Goal: Task Accomplishment & Management: Complete application form

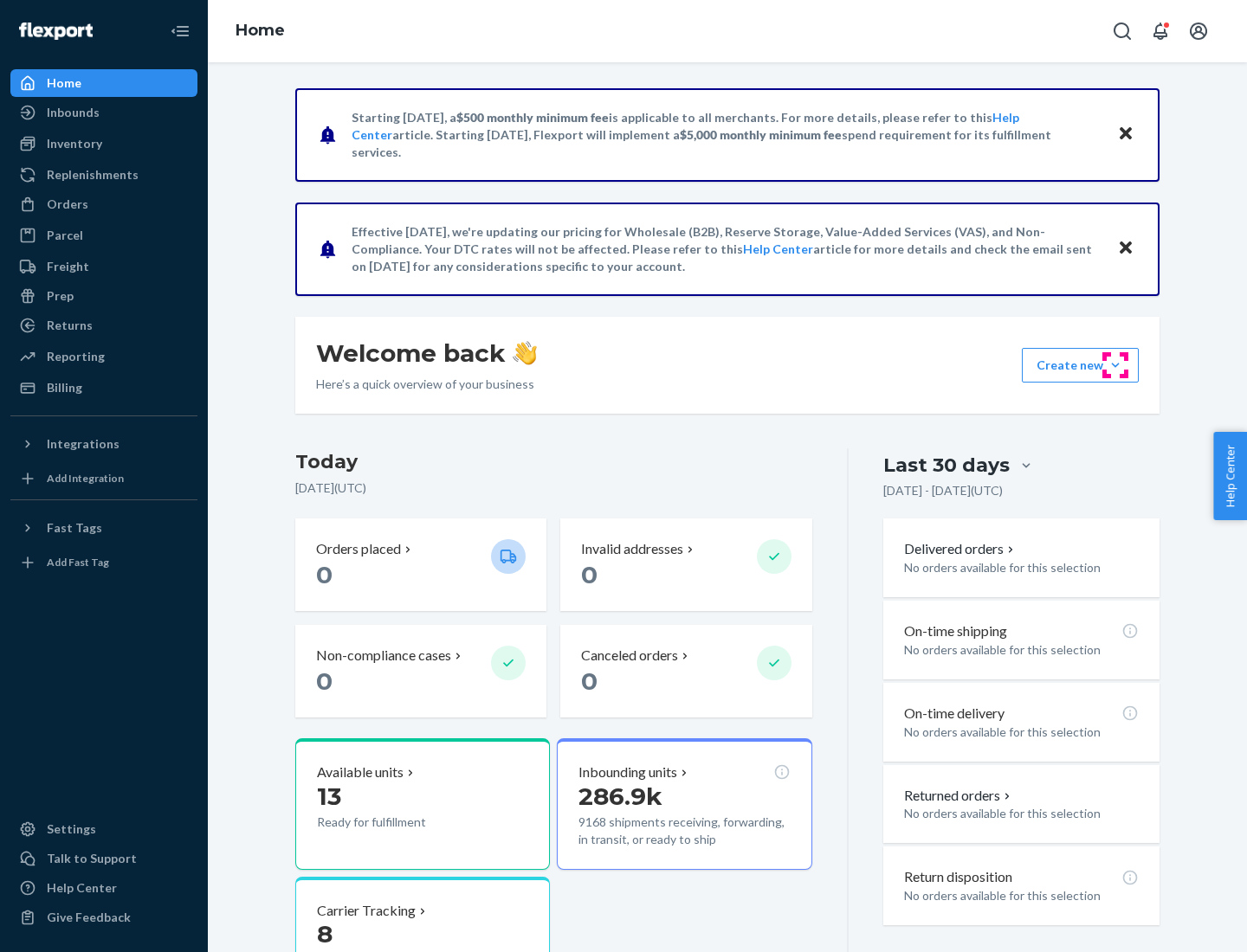
click at [1115, 365] on button "Create new Create new inbound Create new order Create new product" at bounding box center [1080, 365] width 117 height 34
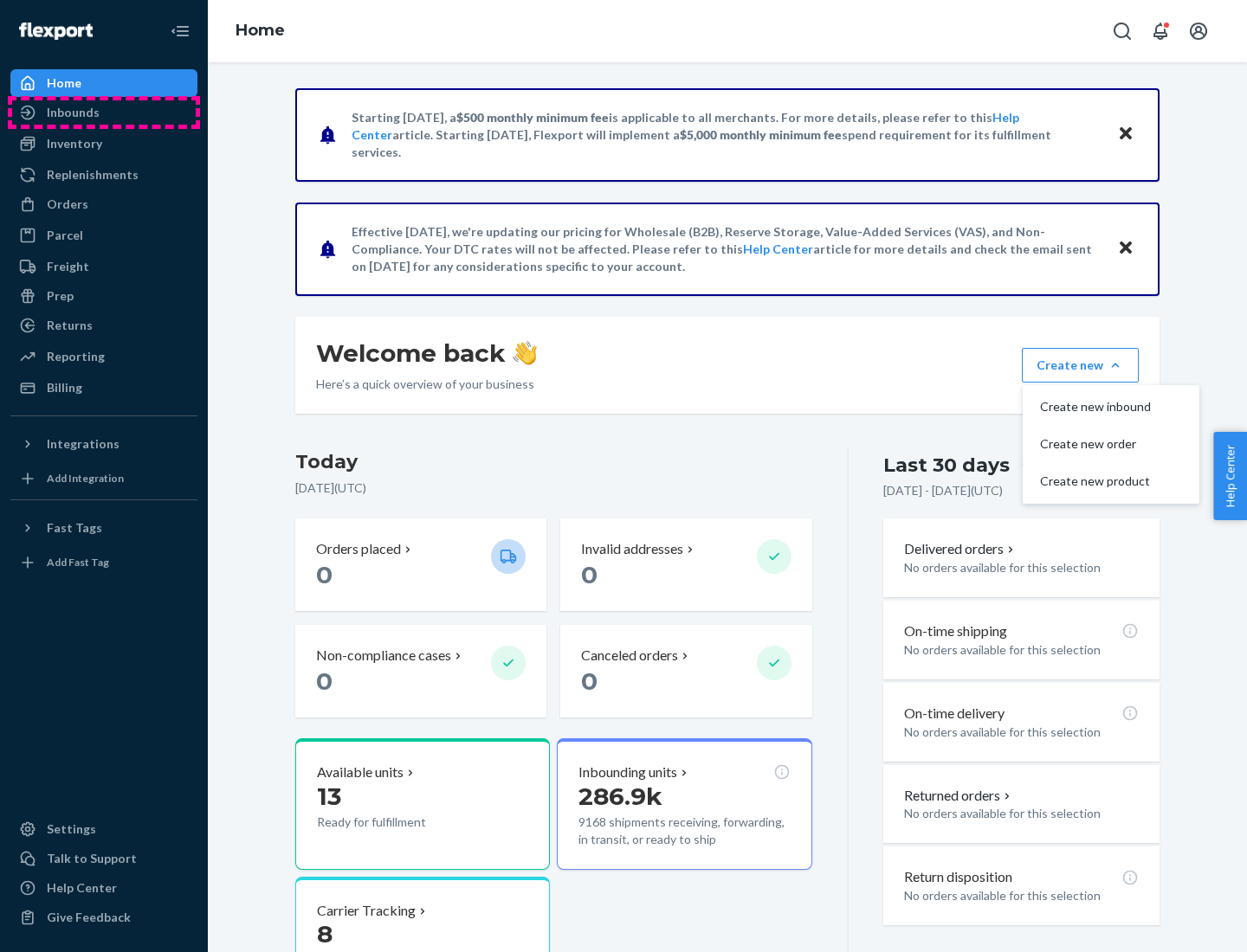
click at [104, 113] on div "Inbounds" at bounding box center [103, 112] width 184 height 25
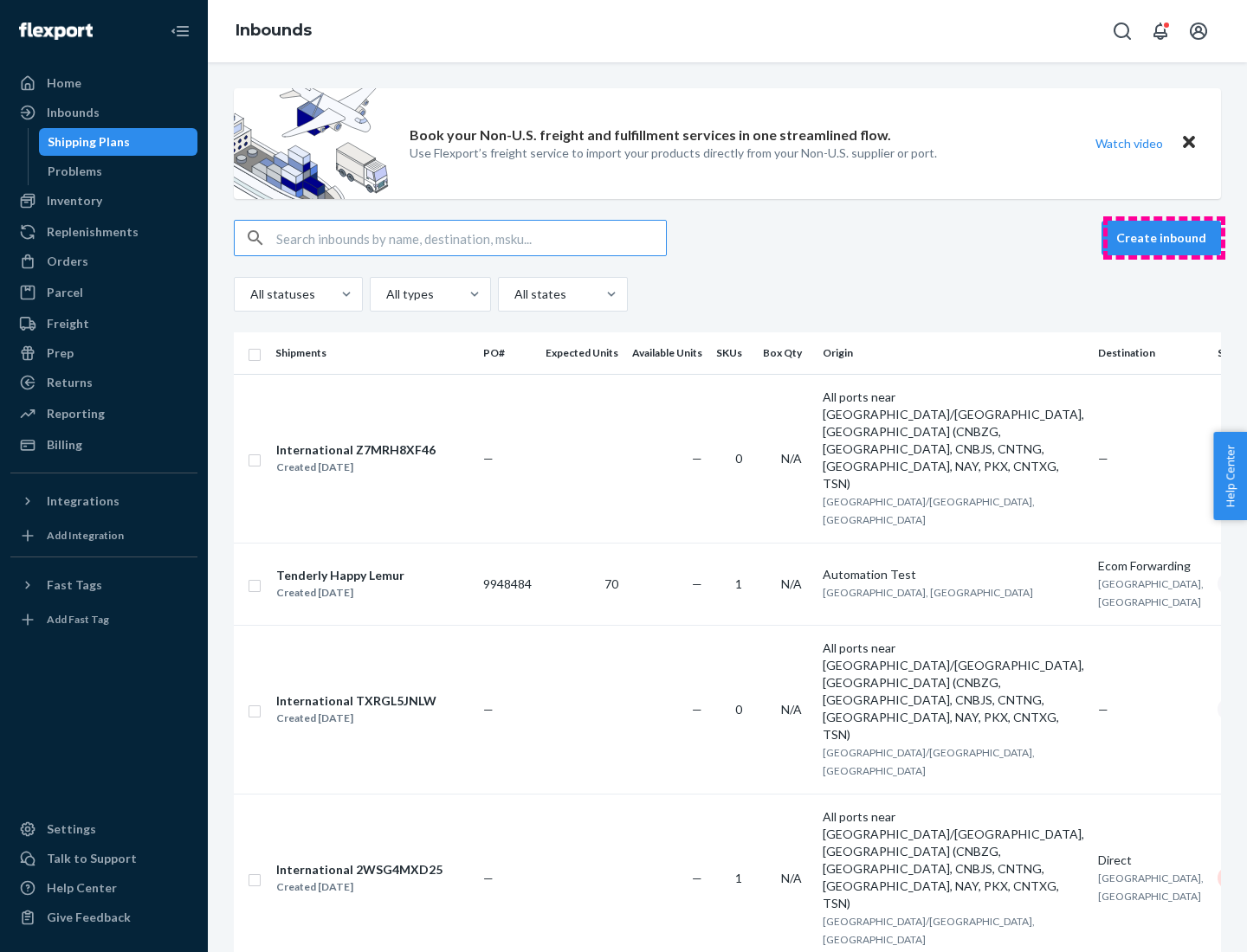
click at [1165, 238] on button "Create inbound" at bounding box center [1162, 238] width 120 height 34
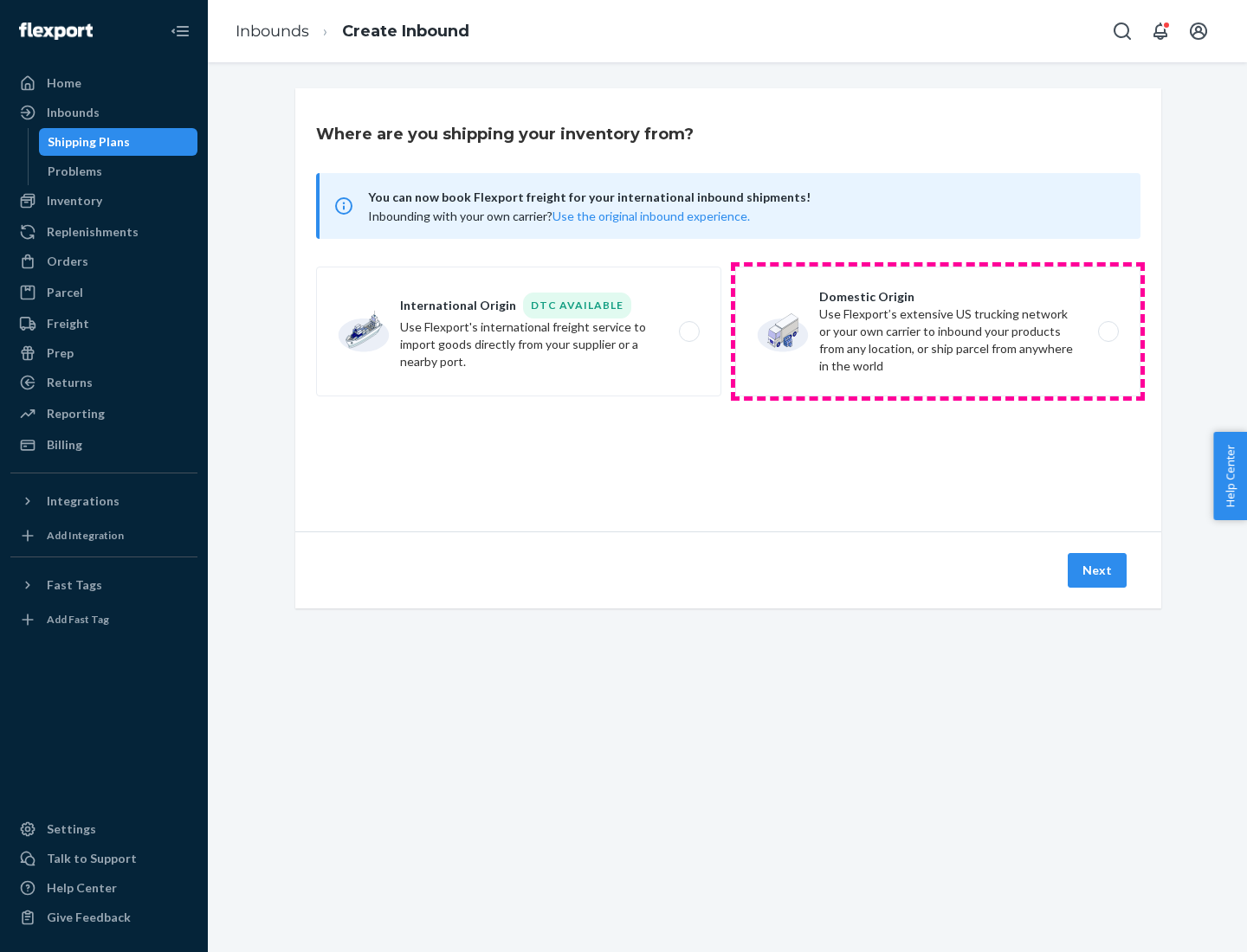
click at [938, 332] on label "Domestic Origin Use Flexport’s extensive US trucking network or your own carrie…" at bounding box center [938, 332] width 406 height 130
click at [1108, 332] on input "Domestic Origin Use Flexport’s extensive US trucking network or your own carrie…" at bounding box center [1112, 332] width 11 height 11
radio input "true"
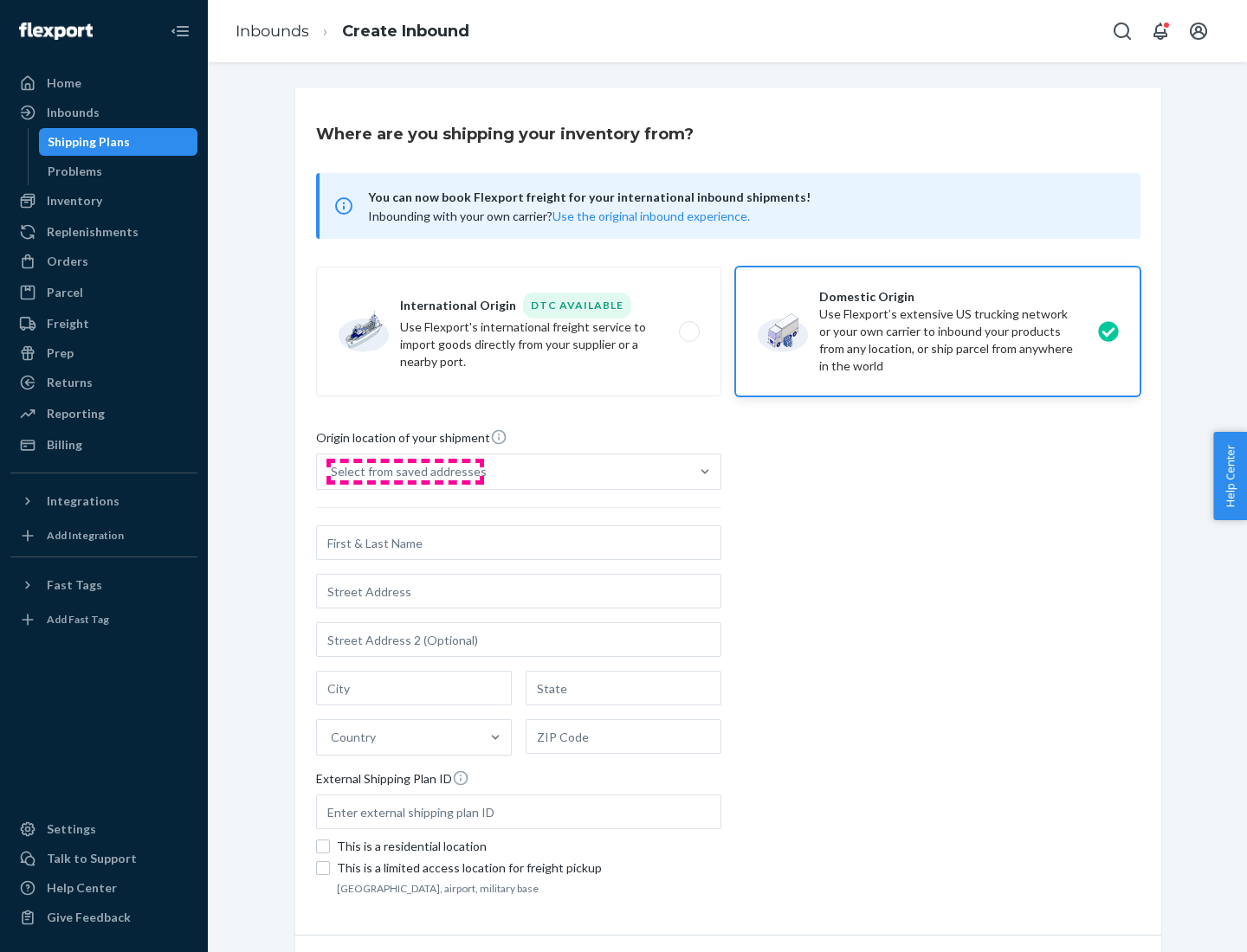
click at [405, 472] on div "Select from saved addresses" at bounding box center [408, 472] width 156 height 18
click at [333, 472] on input "Select from saved addresses" at bounding box center [332, 472] width 2 height 18
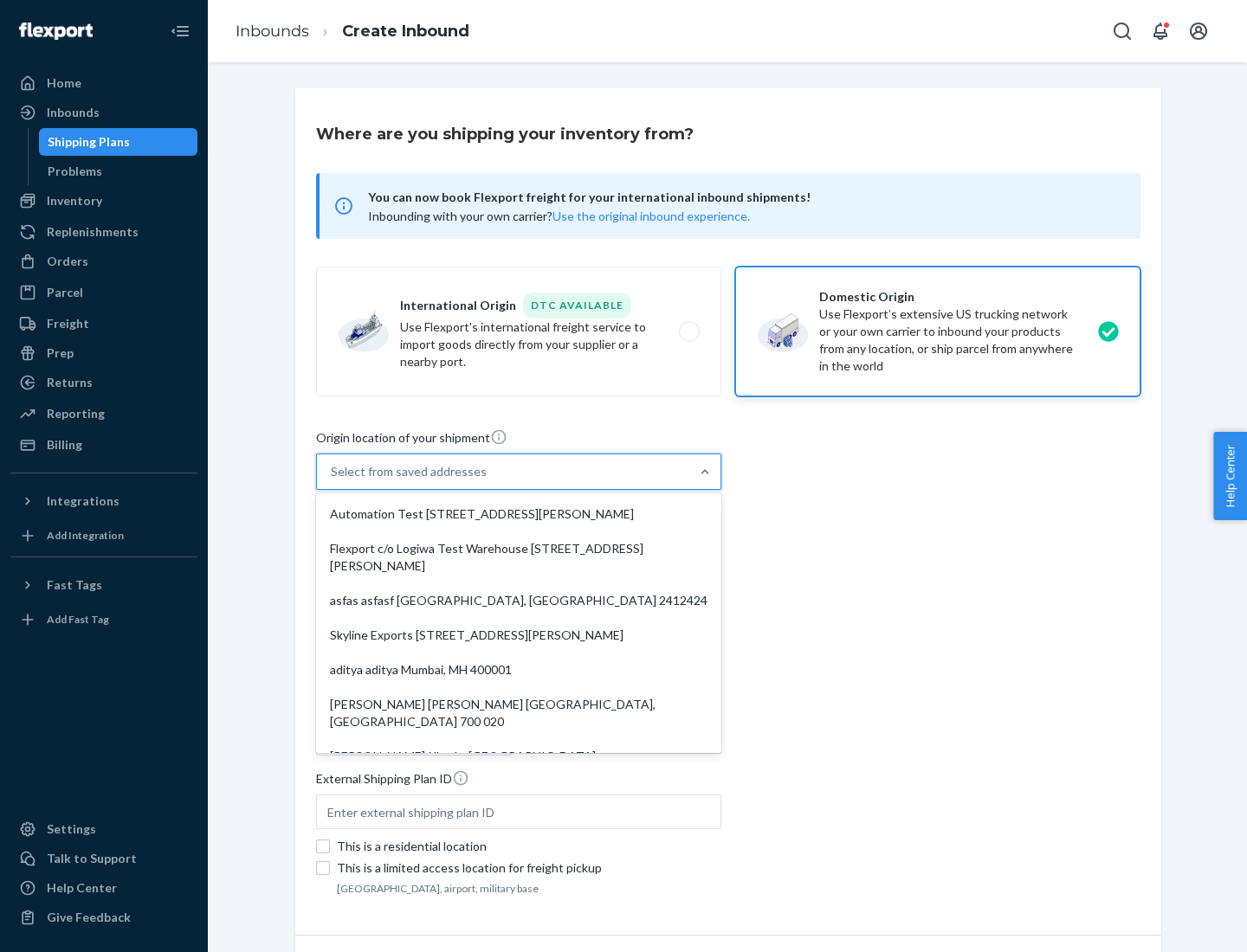
scroll to position [7, 0]
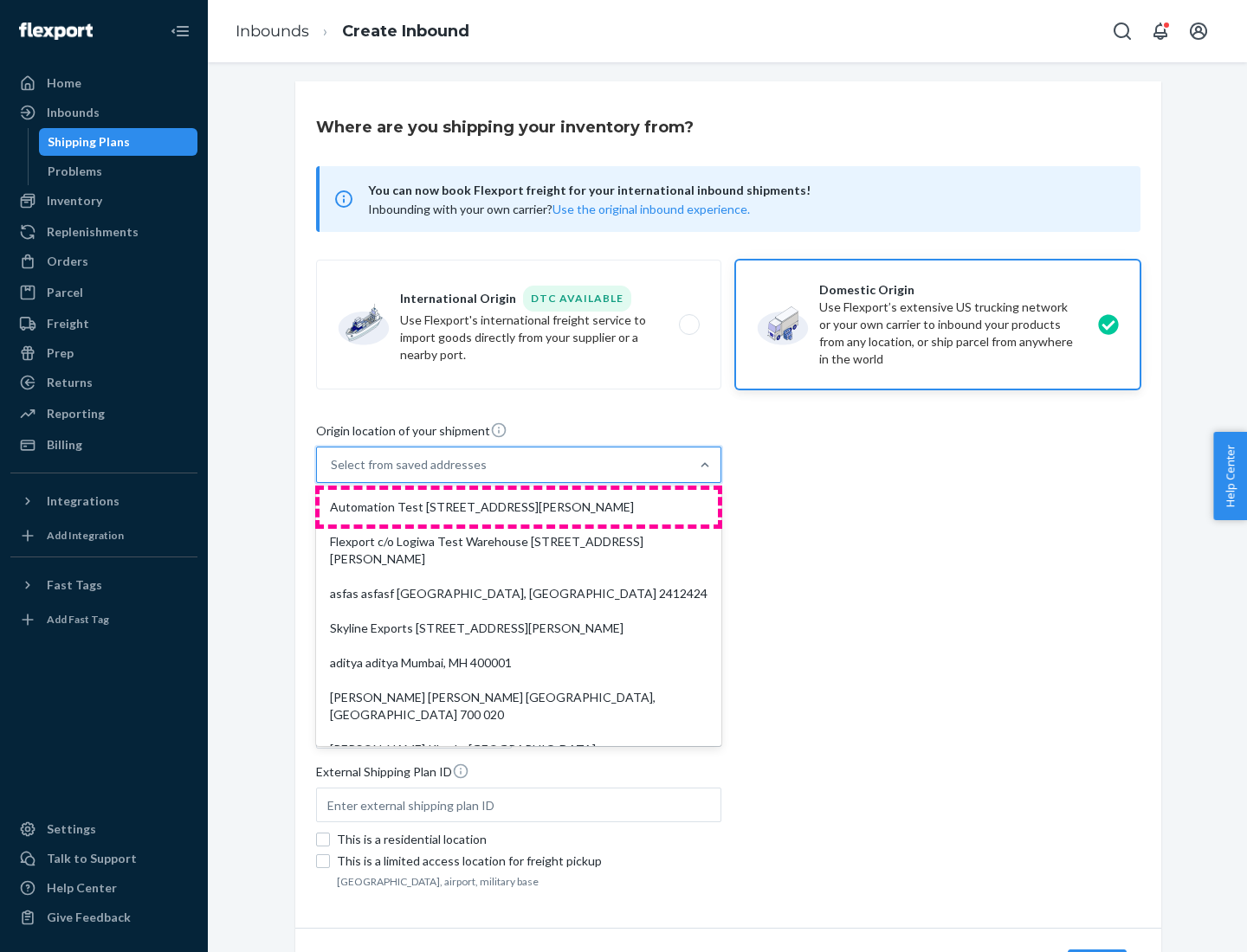
click at [518, 507] on div "Automation Test [STREET_ADDRESS][PERSON_NAME]" at bounding box center [519, 506] width 399 height 34
click at [333, 474] on input "option Automation Test [STREET_ADDRESS][PERSON_NAME]. 9 results available. Use …" at bounding box center [332, 465] width 2 height 18
type input "Automation Test"
type input "9th Floor"
type input "[GEOGRAPHIC_DATA]"
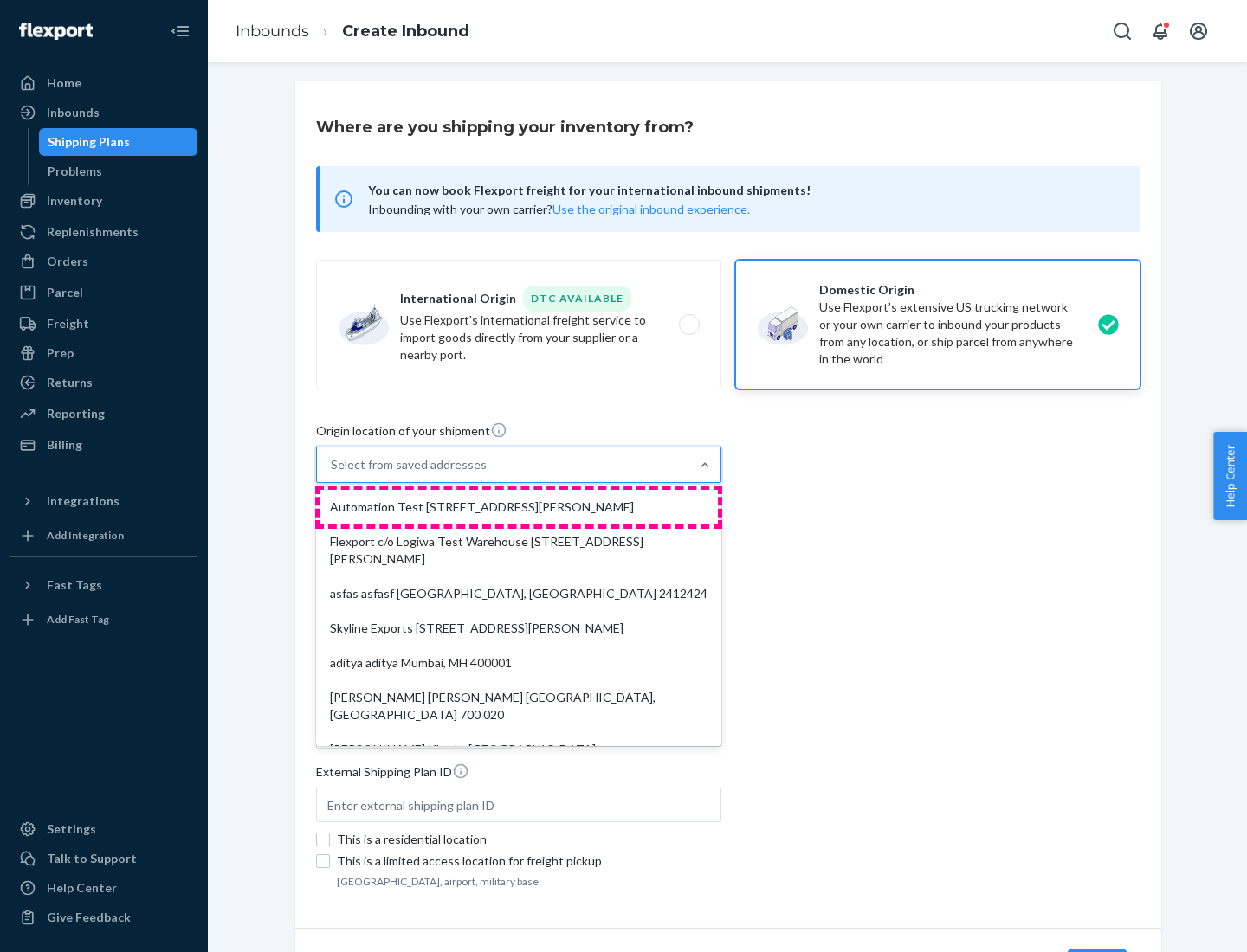
type input "CA"
type input "94104"
type input "[STREET_ADDRESS][PERSON_NAME]"
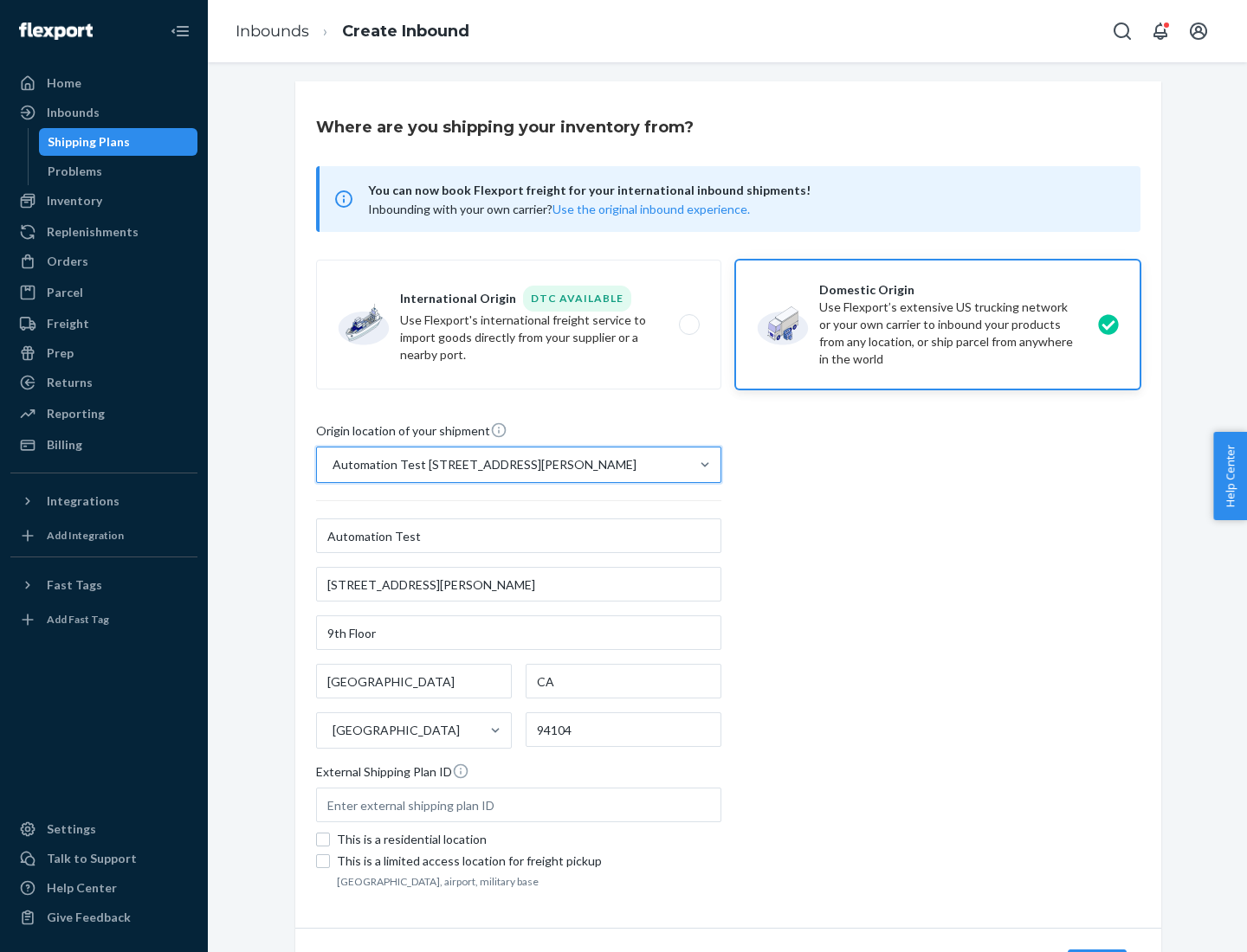
scroll to position [101, 0]
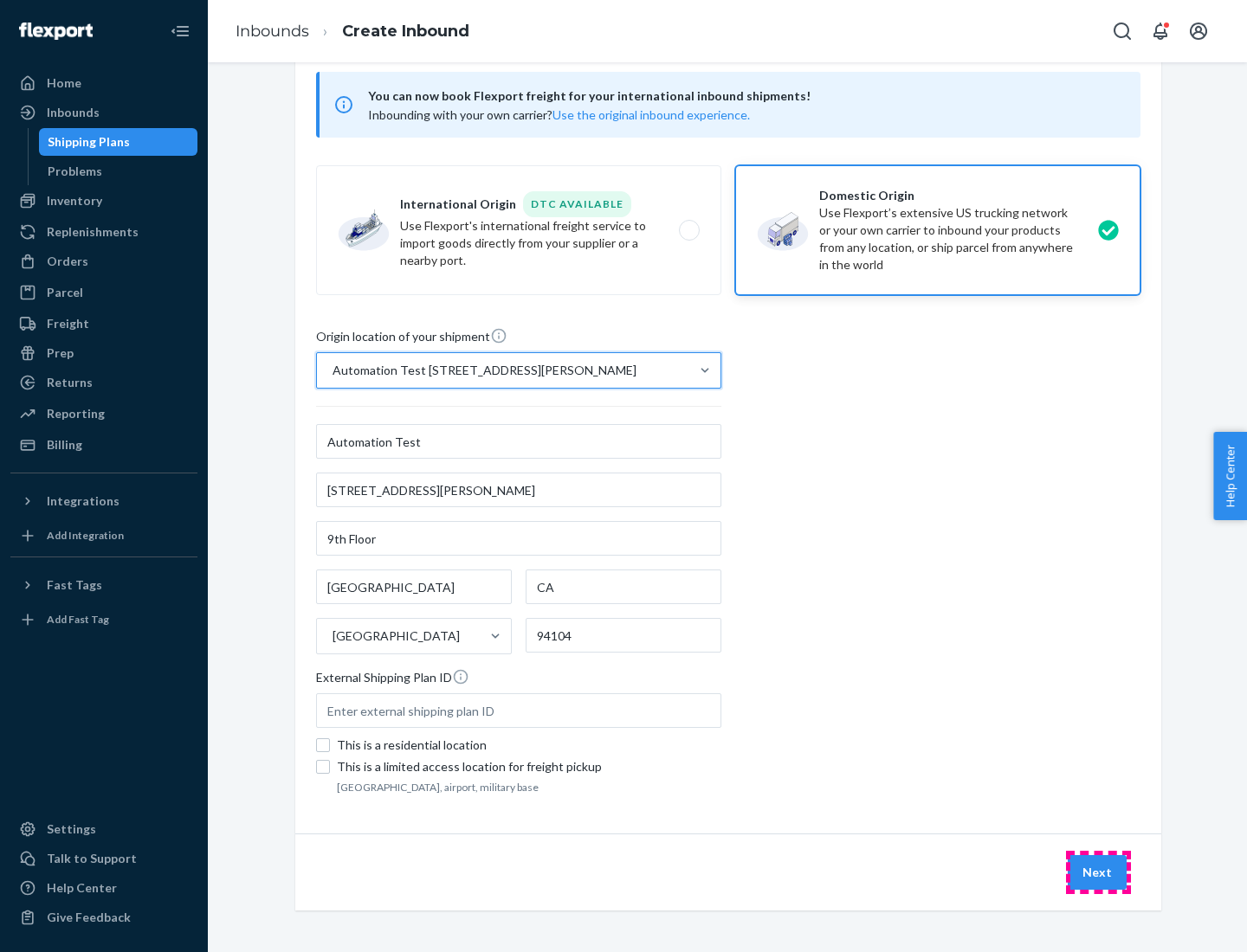
click at [1099, 873] on button "Next" at bounding box center [1098, 873] width 59 height 34
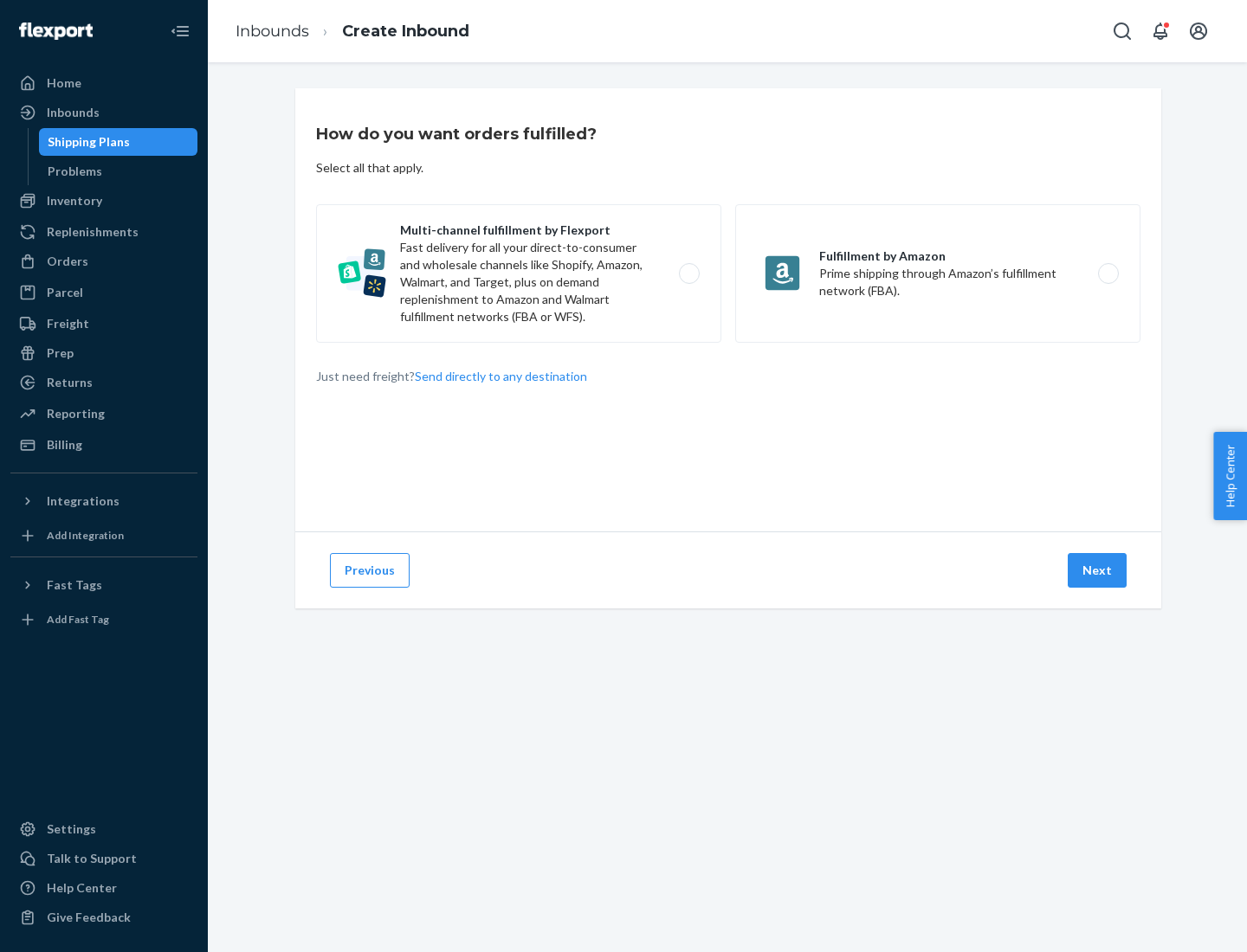
click at [518, 274] on label "Multi-channel fulfillment by Flexport Fast delivery for all your direct-to-cons…" at bounding box center [518, 273] width 406 height 138
click at [688, 274] on input "Multi-channel fulfillment by Flexport Fast delivery for all your direct-to-cons…" at bounding box center [693, 273] width 11 height 11
radio input "true"
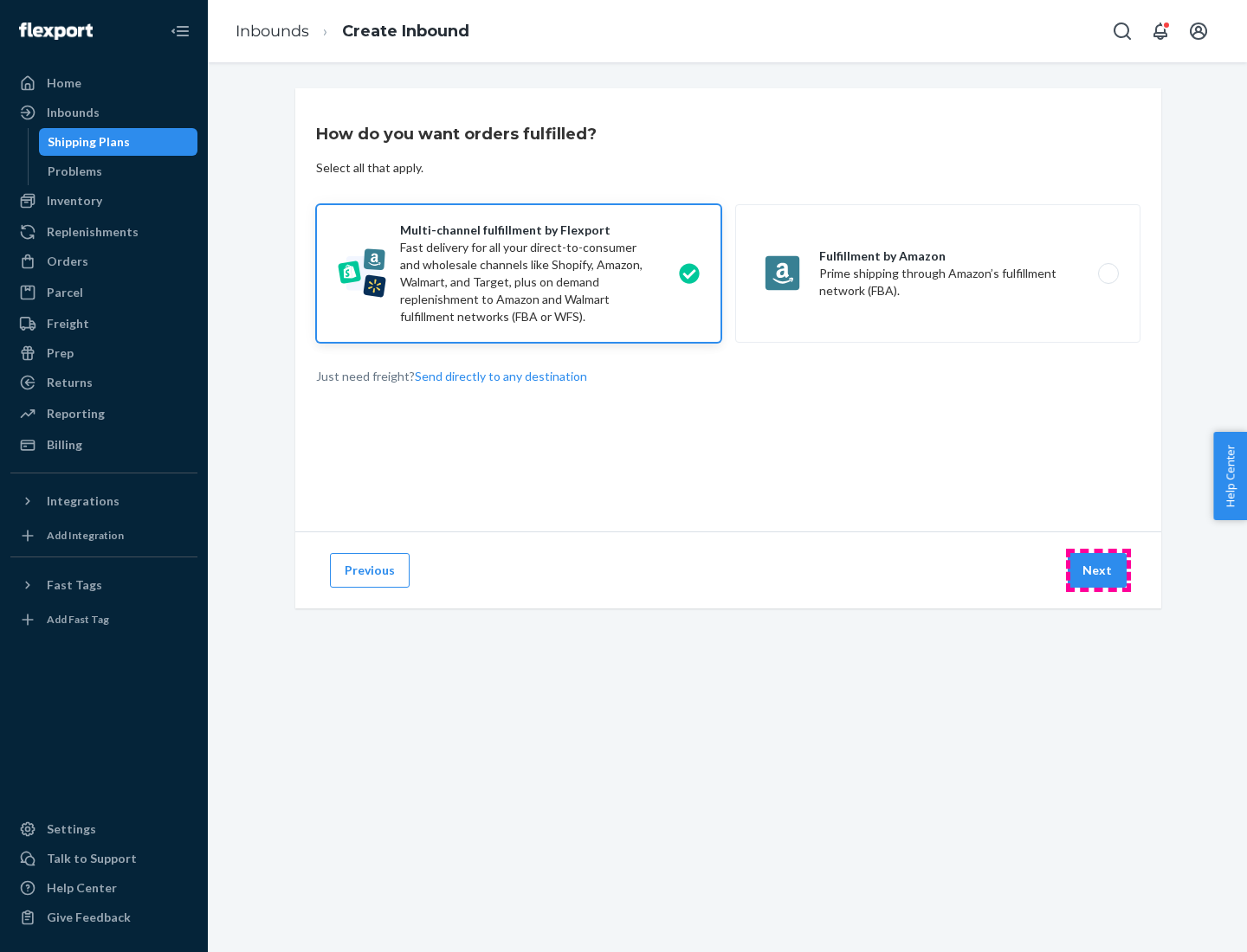
click at [1099, 570] on button "Next" at bounding box center [1098, 570] width 59 height 34
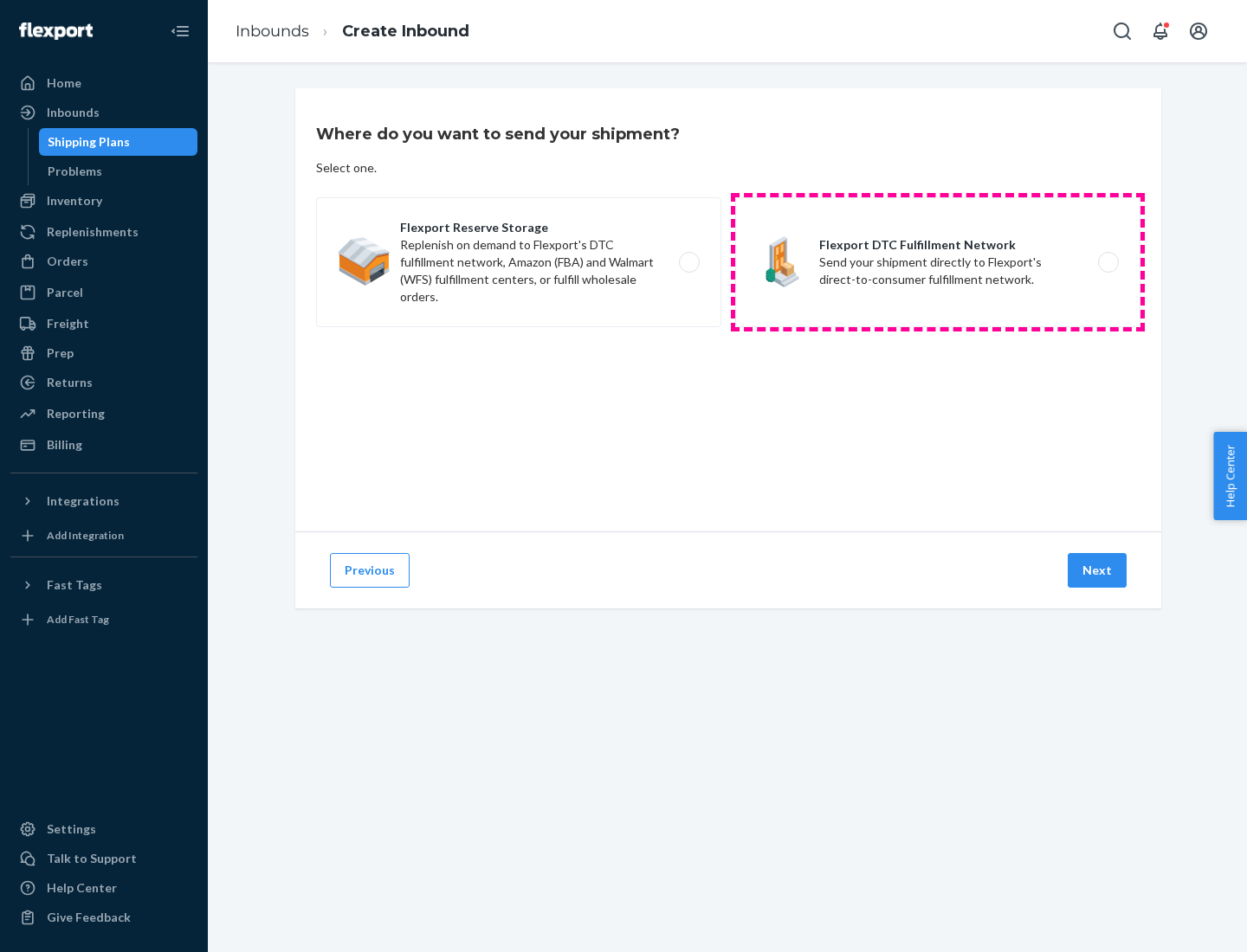
click at [938, 262] on label "Flexport DTC Fulfillment Network Send your shipment directly to Flexport's dire…" at bounding box center [938, 262] width 406 height 130
click at [1108, 262] on input "Flexport DTC Fulfillment Network Send your shipment directly to Flexport's dire…" at bounding box center [1112, 262] width 11 height 11
radio input "true"
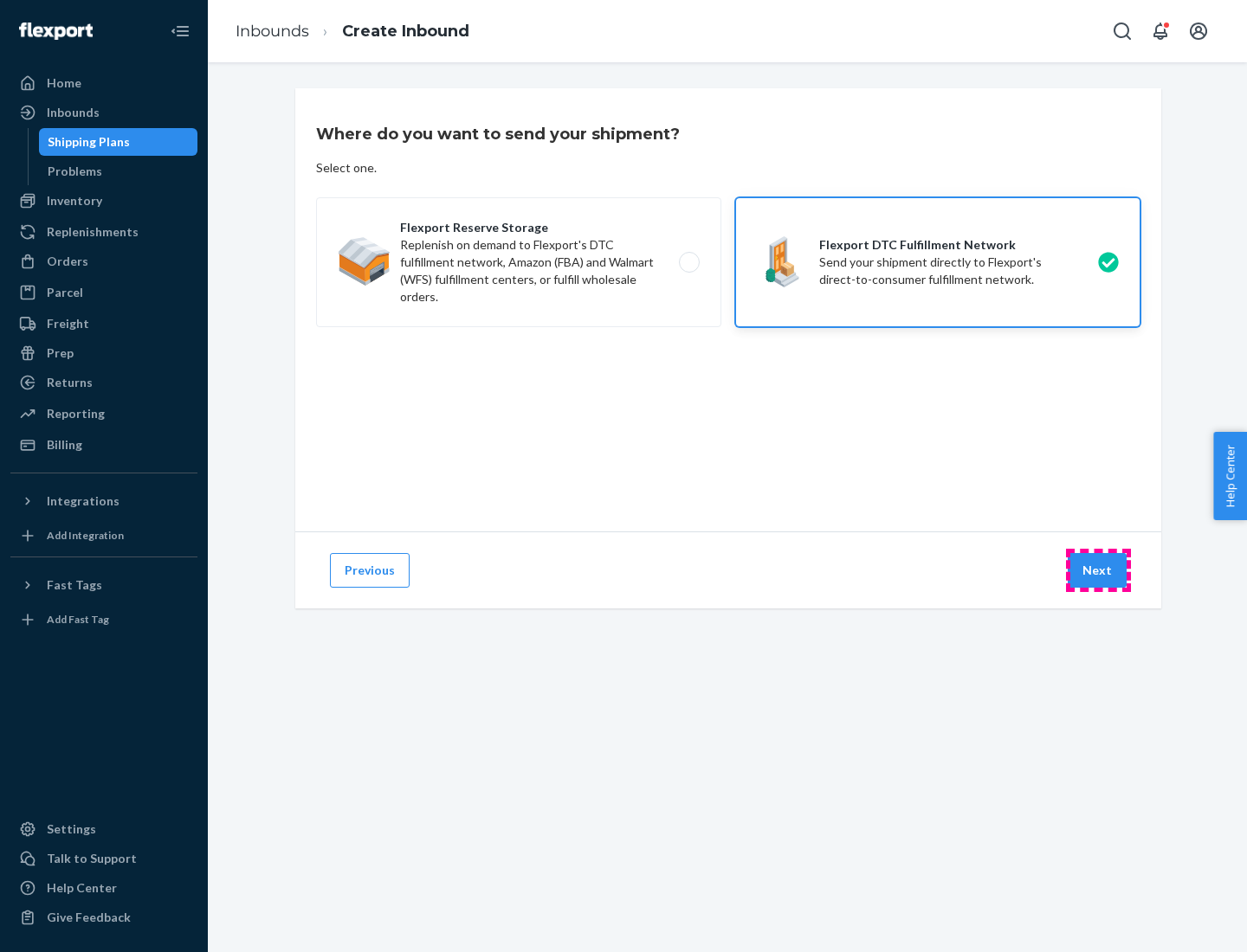
click at [1099, 570] on button "Next" at bounding box center [1098, 570] width 59 height 34
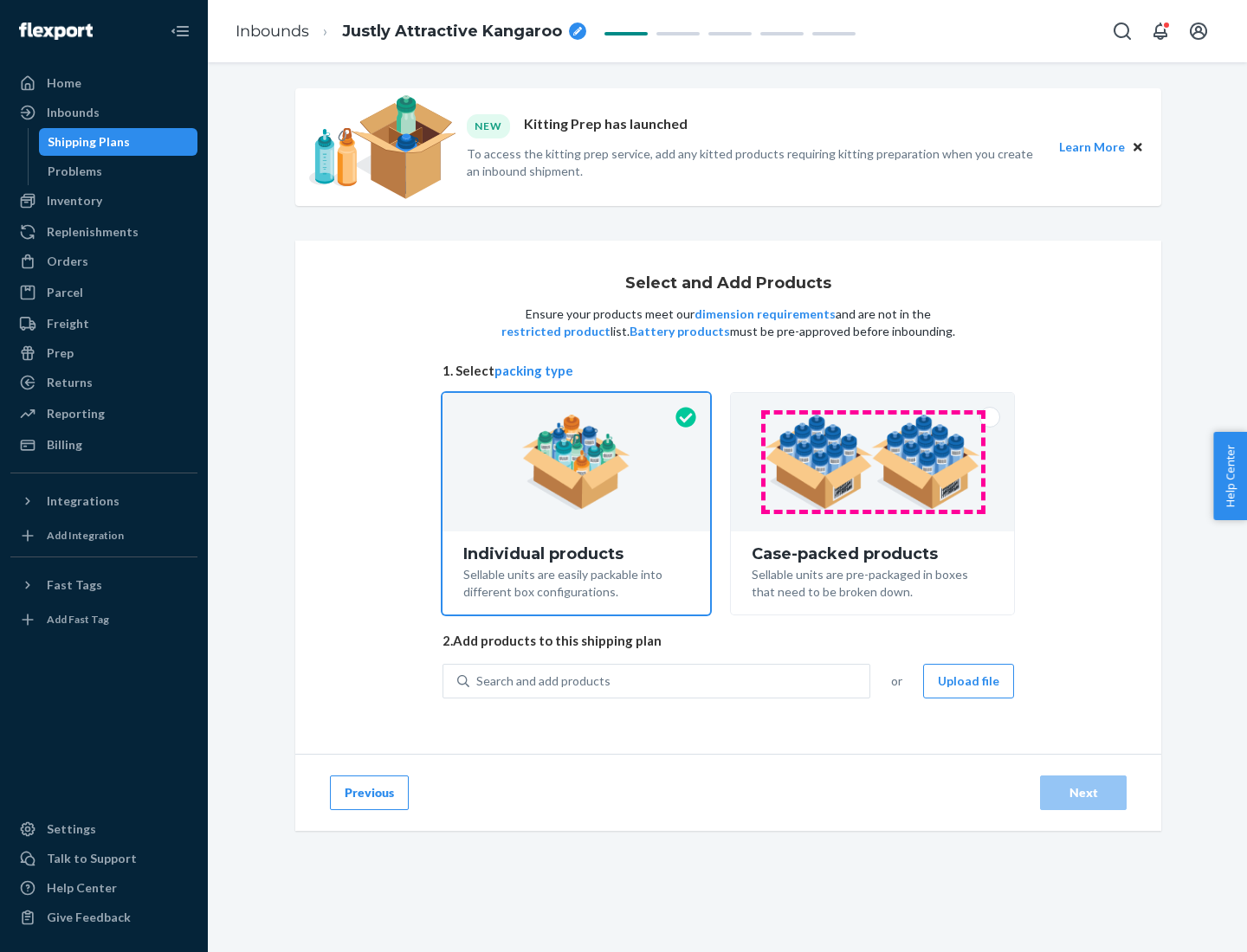
click at [873, 462] on img at bounding box center [873, 462] width 216 height 95
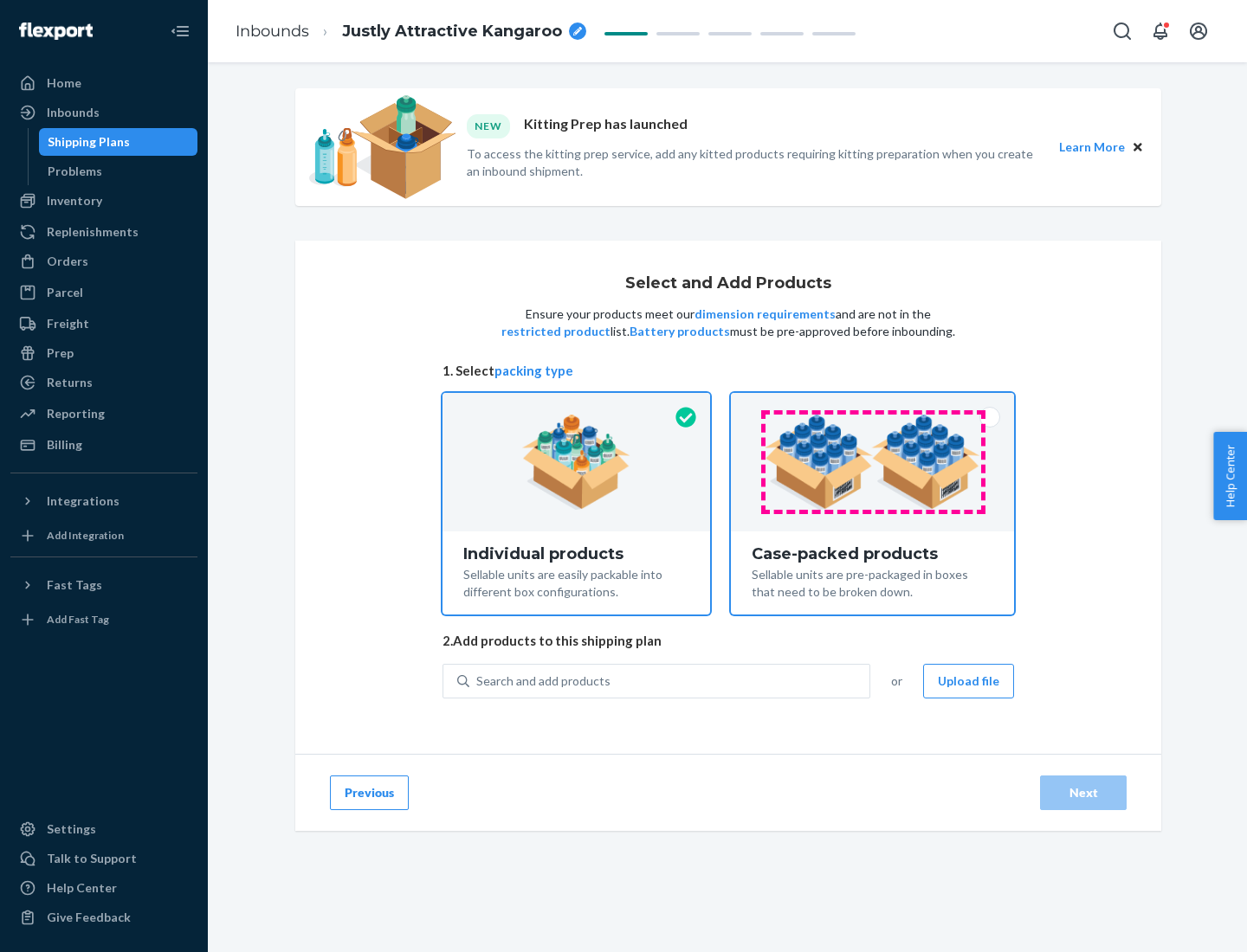
click at [873, 404] on input "Case-packed products Sellable units are pre-packaged in boxes that need to be b…" at bounding box center [872, 398] width 11 height 11
radio input "true"
radio input "false"
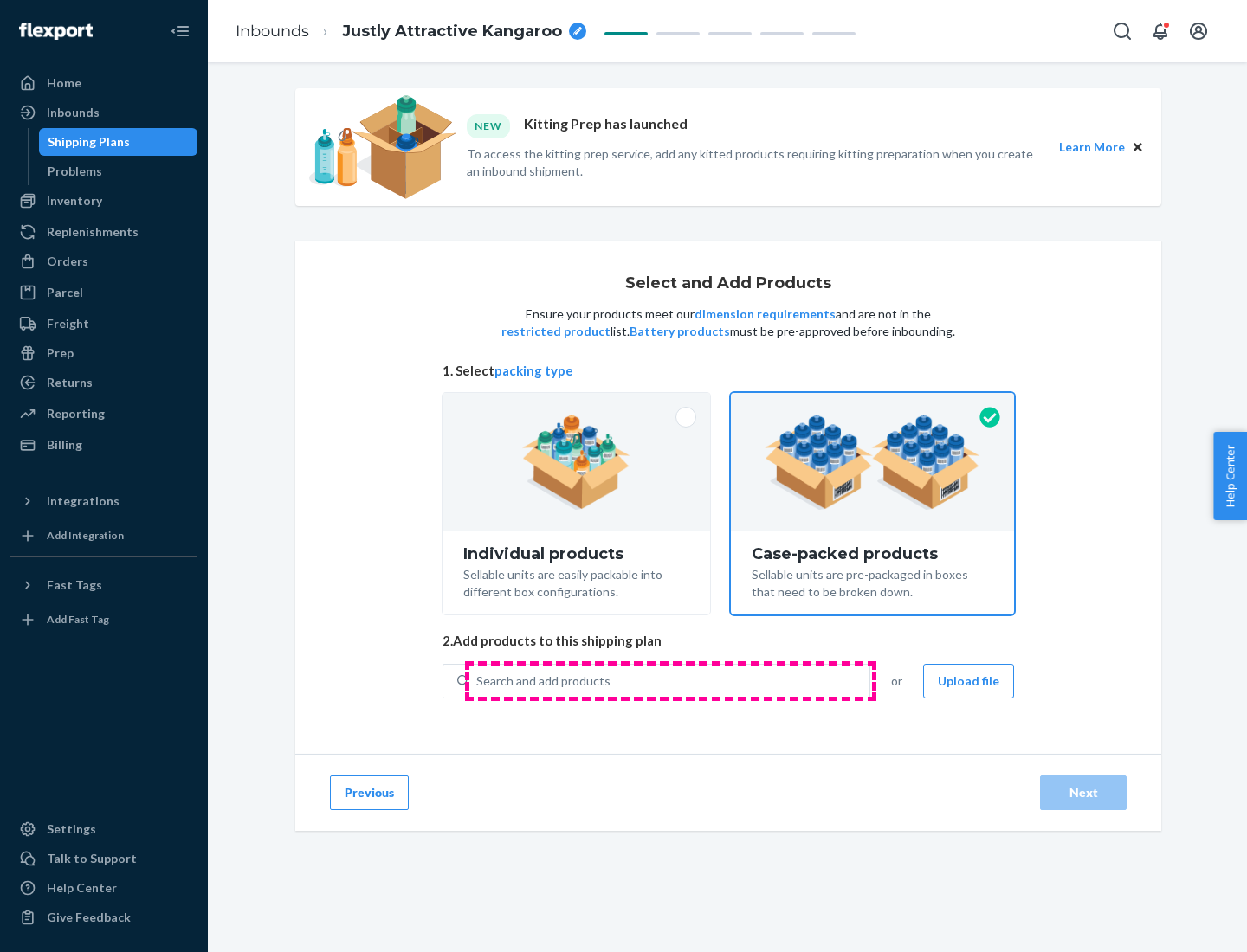
click at [671, 680] on div "Search and add products" at bounding box center [670, 681] width 401 height 31
click at [478, 680] on input "Search and add products" at bounding box center [477, 681] width 2 height 18
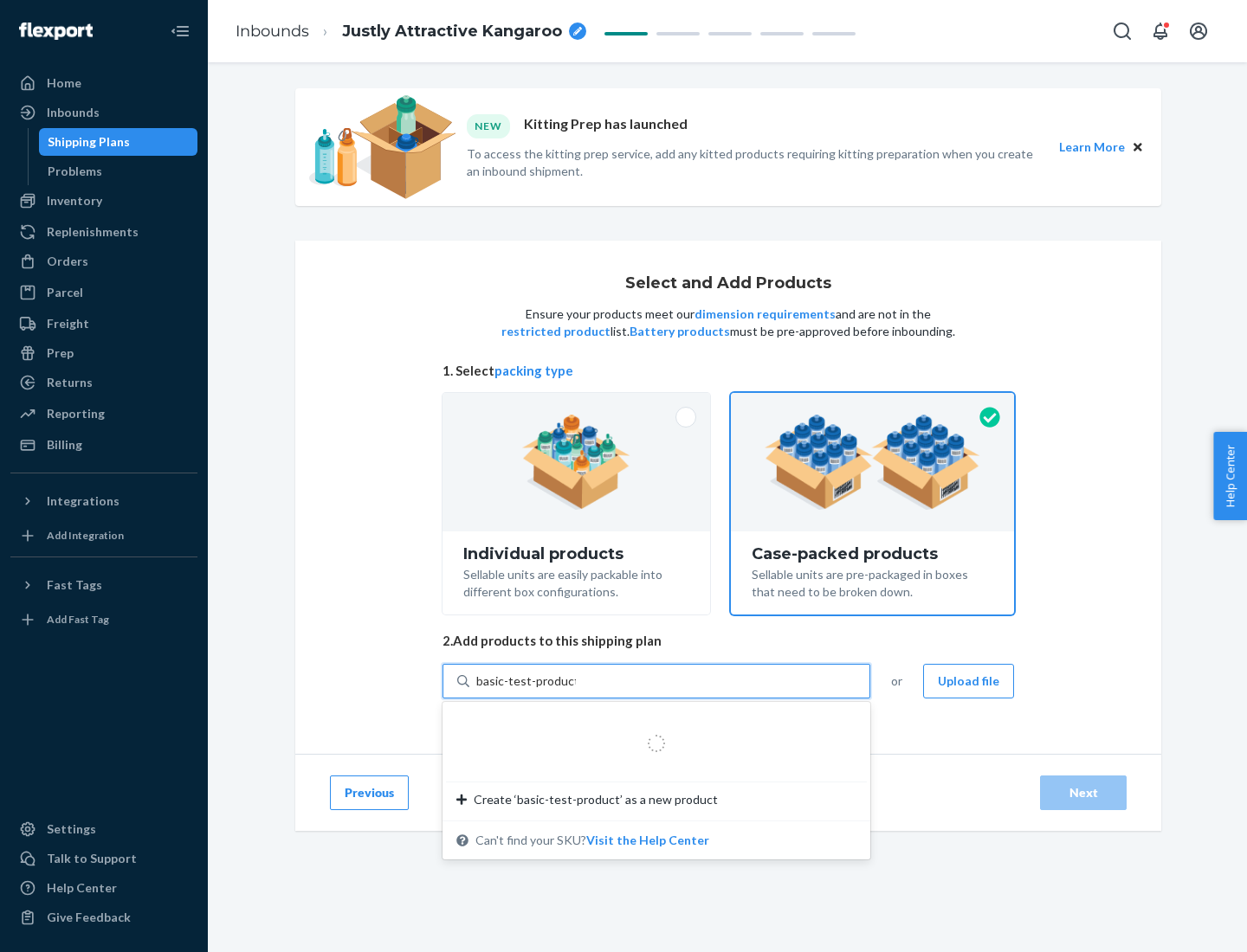
type input "basic-test-product-1"
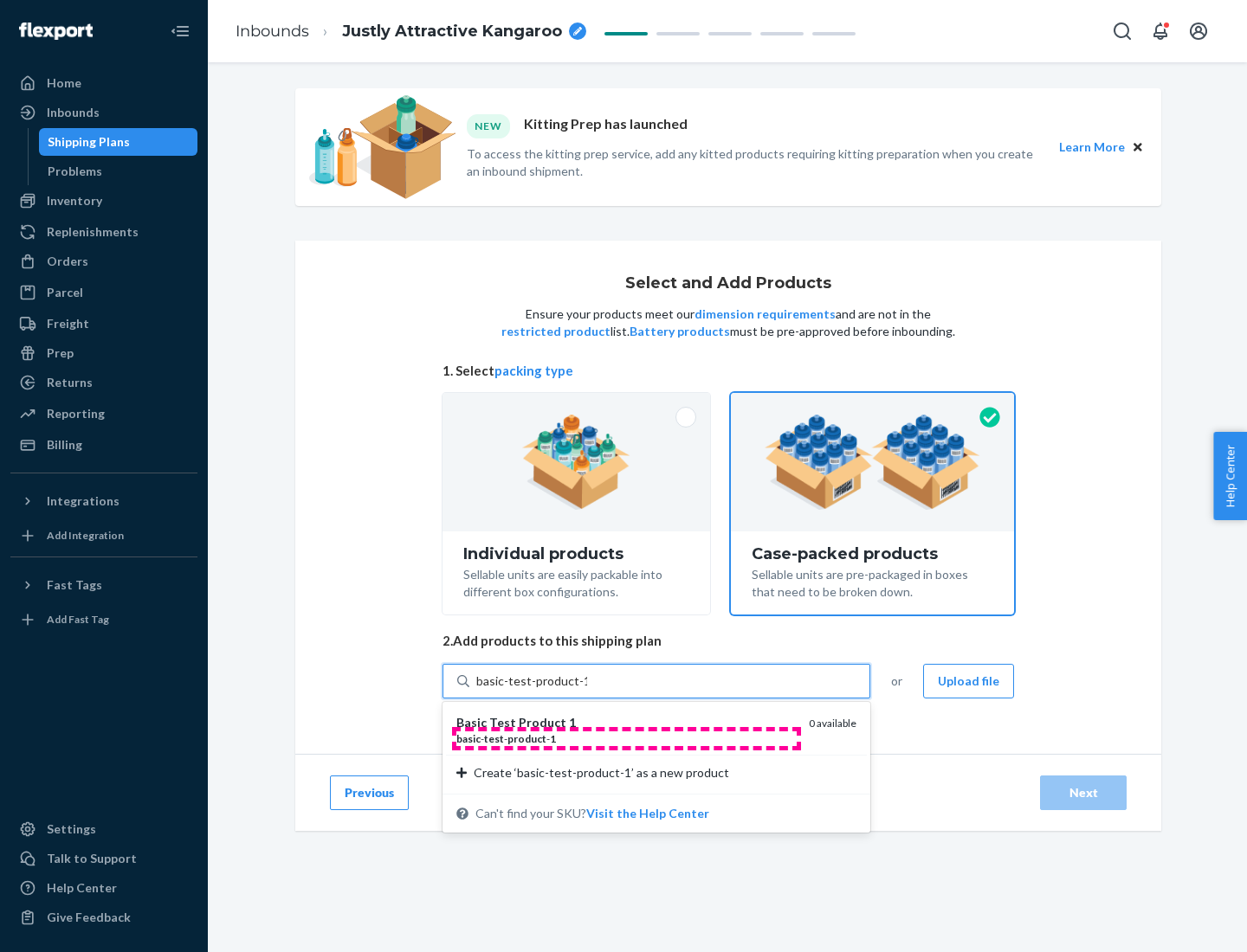
click at [626, 739] on div "basic - test - product - 1" at bounding box center [625, 738] width 339 height 15
click at [587, 690] on input "basic-test-product-1" at bounding box center [531, 681] width 111 height 18
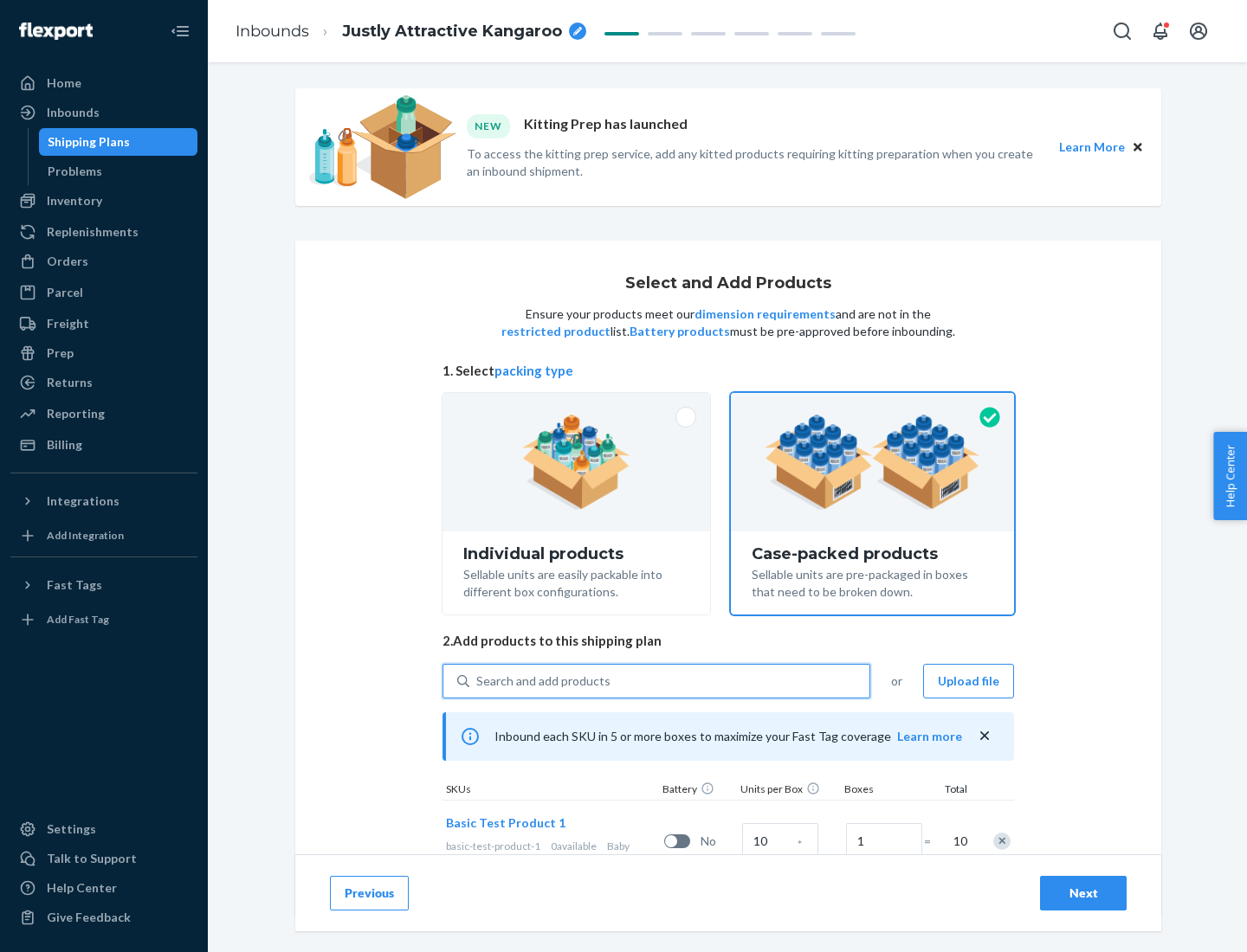
scroll to position [63, 0]
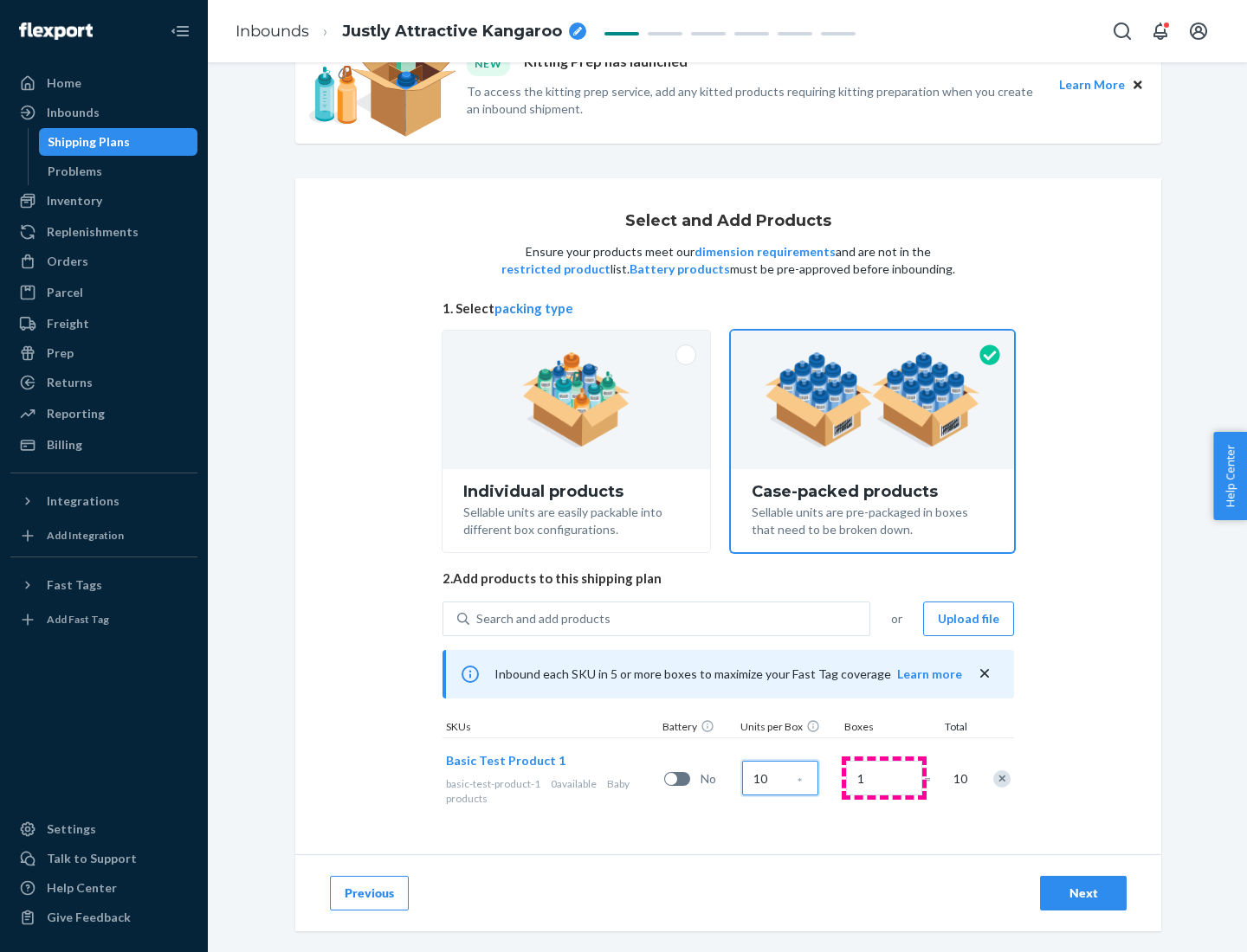
type input "10"
type input "7"
click at [1084, 893] on div "Next" at bounding box center [1084, 894] width 57 height 18
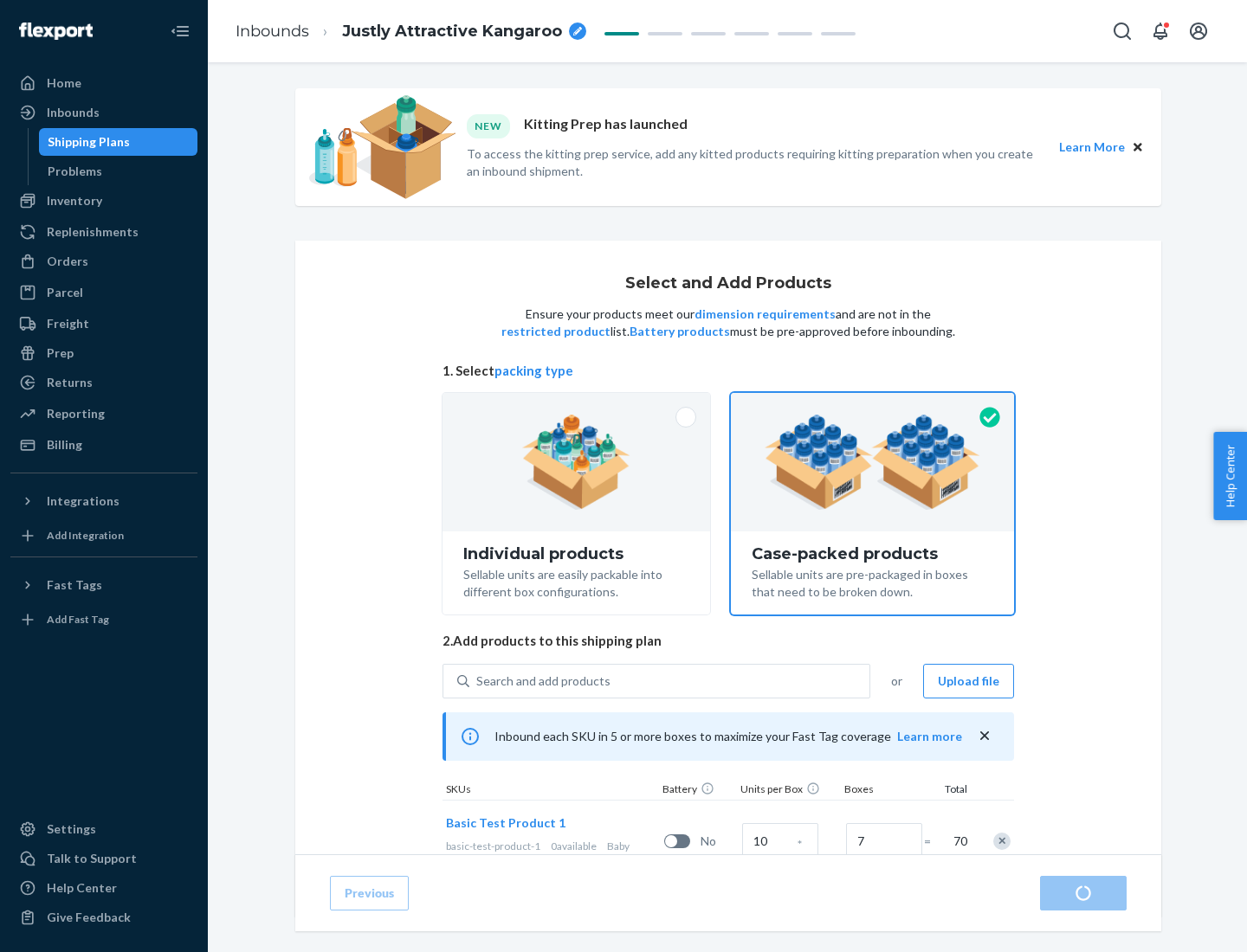
radio input "true"
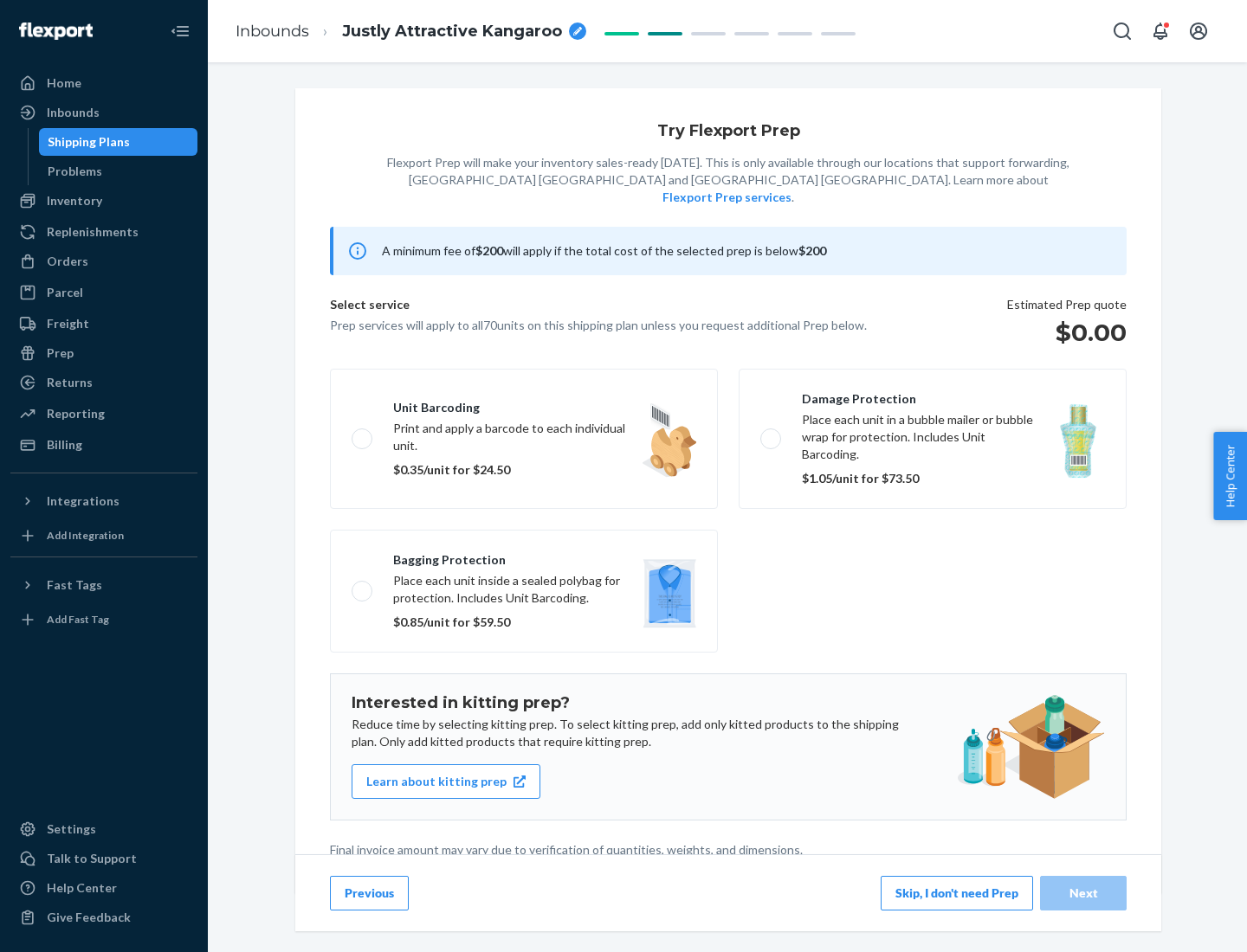
scroll to position [4, 0]
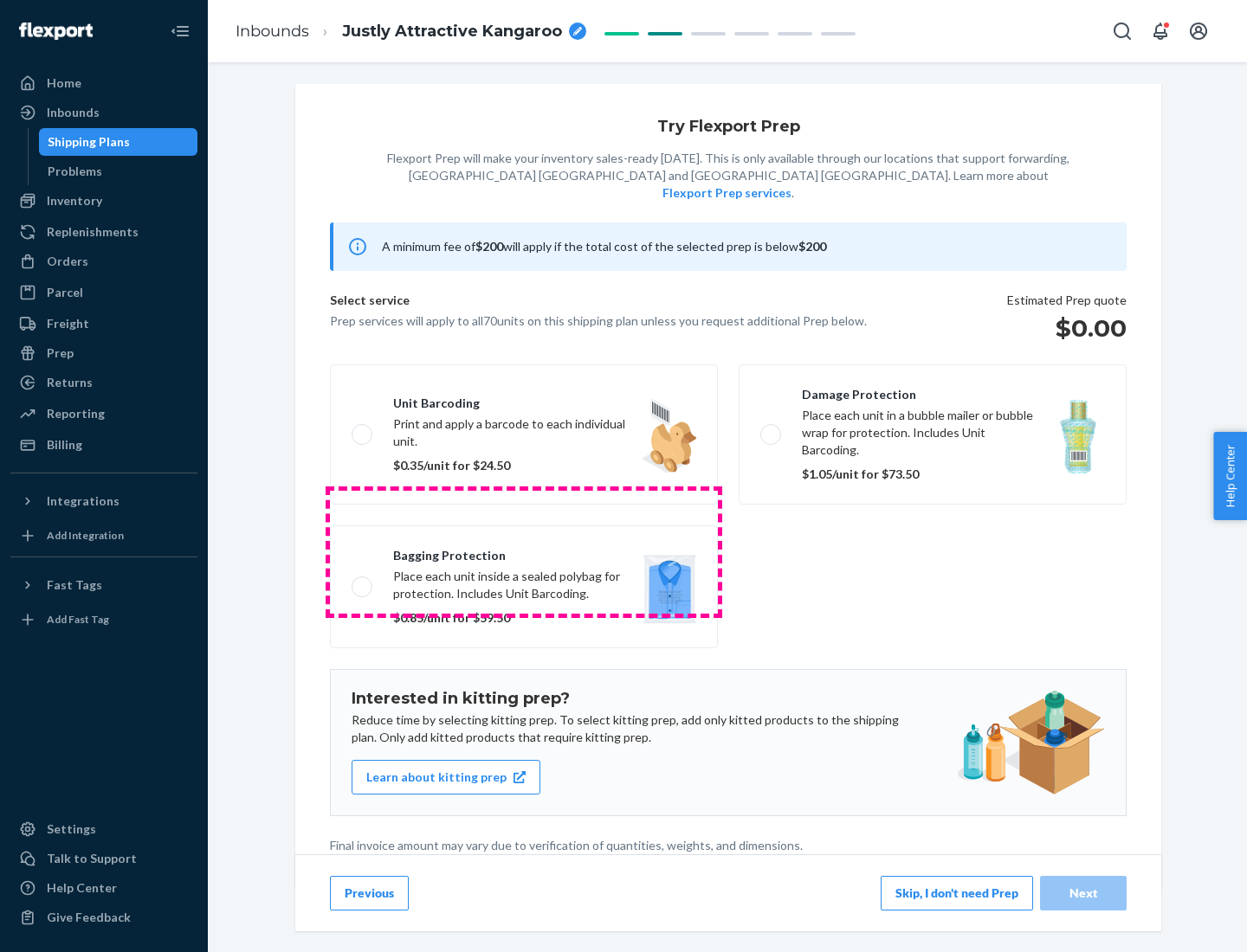
click at [524, 552] on label "Bagging protection Place each unit inside a sealed polybag for protection. Incl…" at bounding box center [523, 586] width 388 height 123
click at [363, 581] on input "Bagging protection Place each unit inside a sealed polybag for protection. Incl…" at bounding box center [356, 586] width 11 height 11
checkbox input "true"
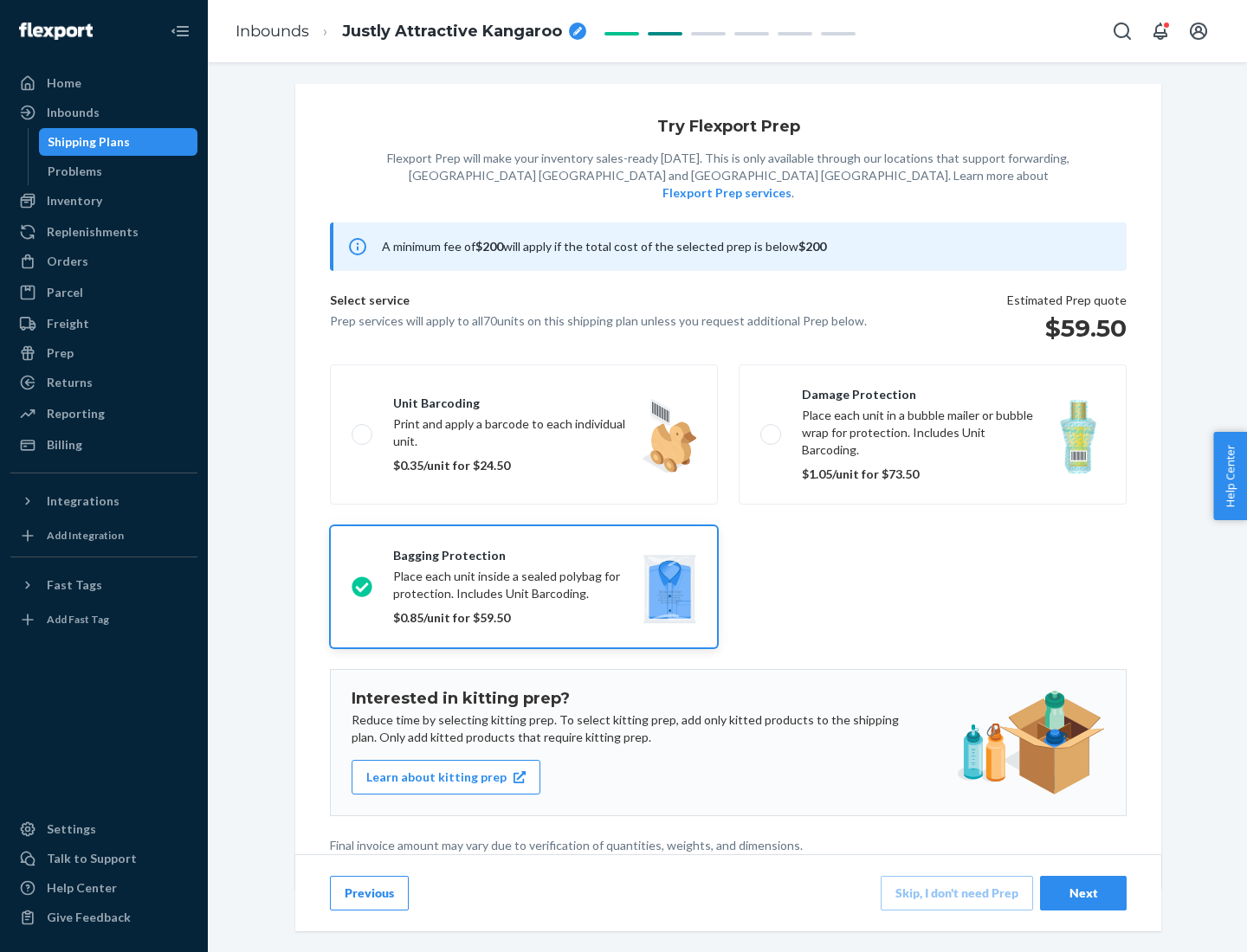
click at [1084, 893] on div "Next" at bounding box center [1084, 894] width 57 height 18
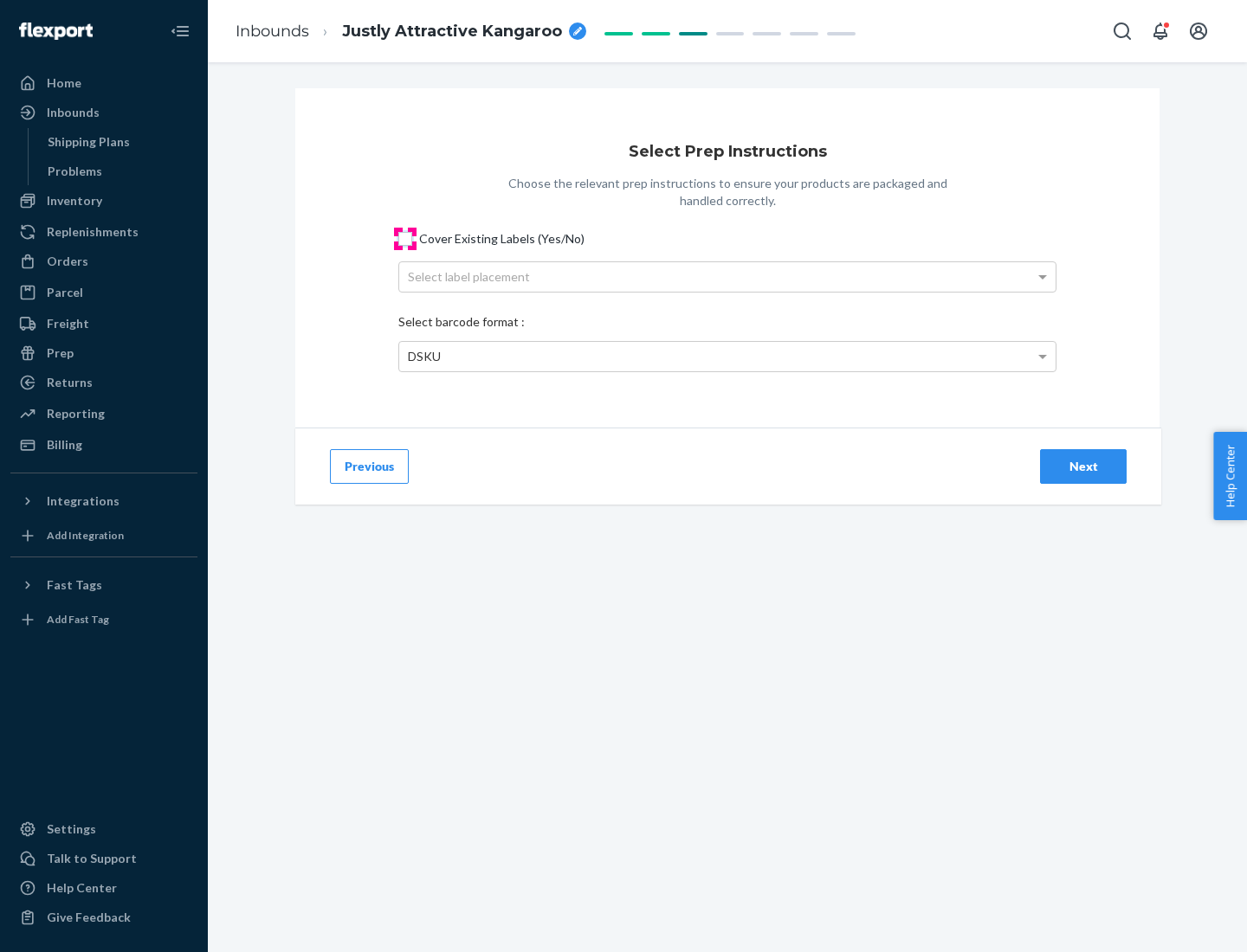
click at [406, 238] on input "Cover Existing Labels (Yes/No)" at bounding box center [406, 238] width 14 height 14
checkbox input "true"
click at [728, 276] on div "Select label placement" at bounding box center [728, 277] width 657 height 29
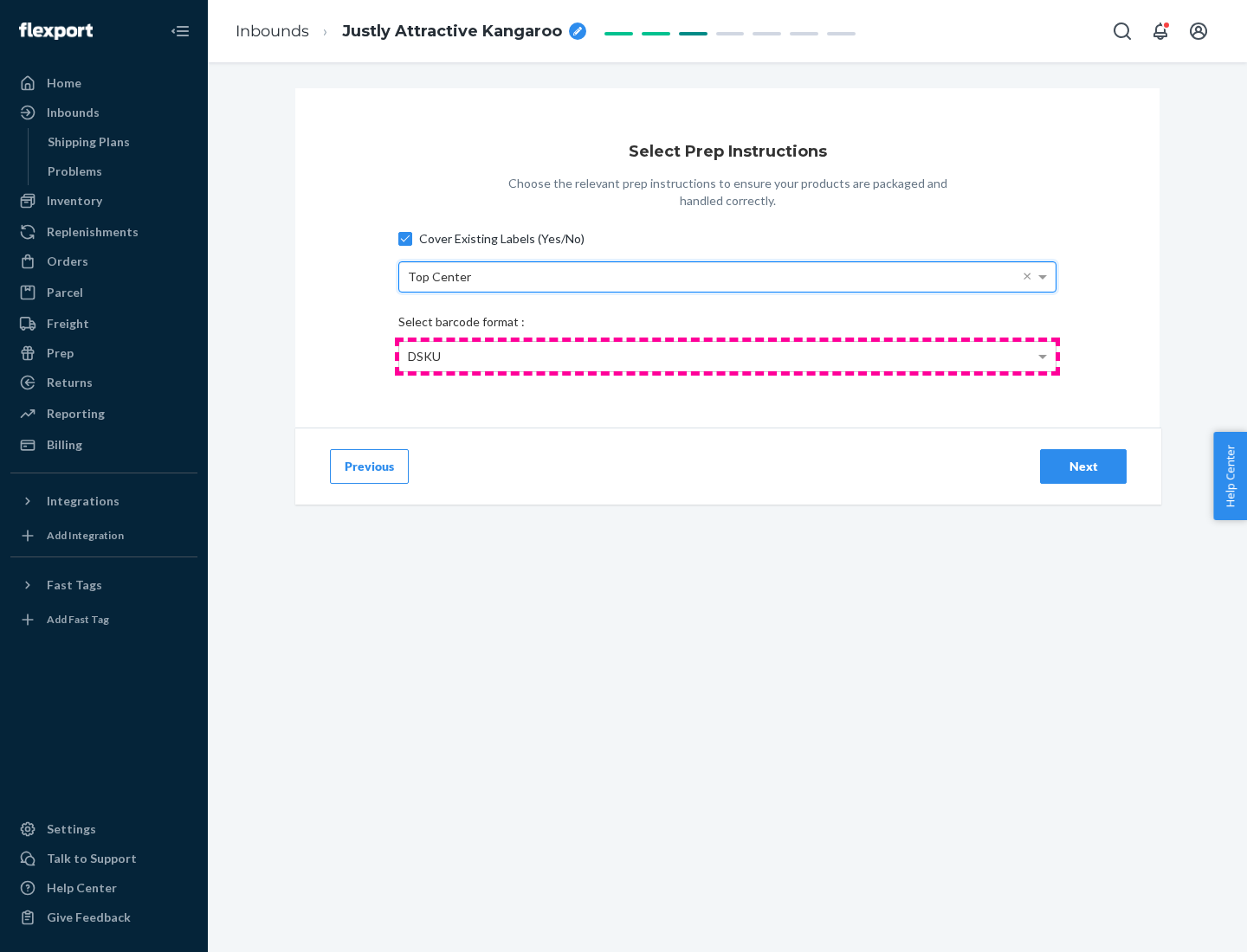
click at [728, 356] on div "DSKU" at bounding box center [728, 356] width 657 height 29
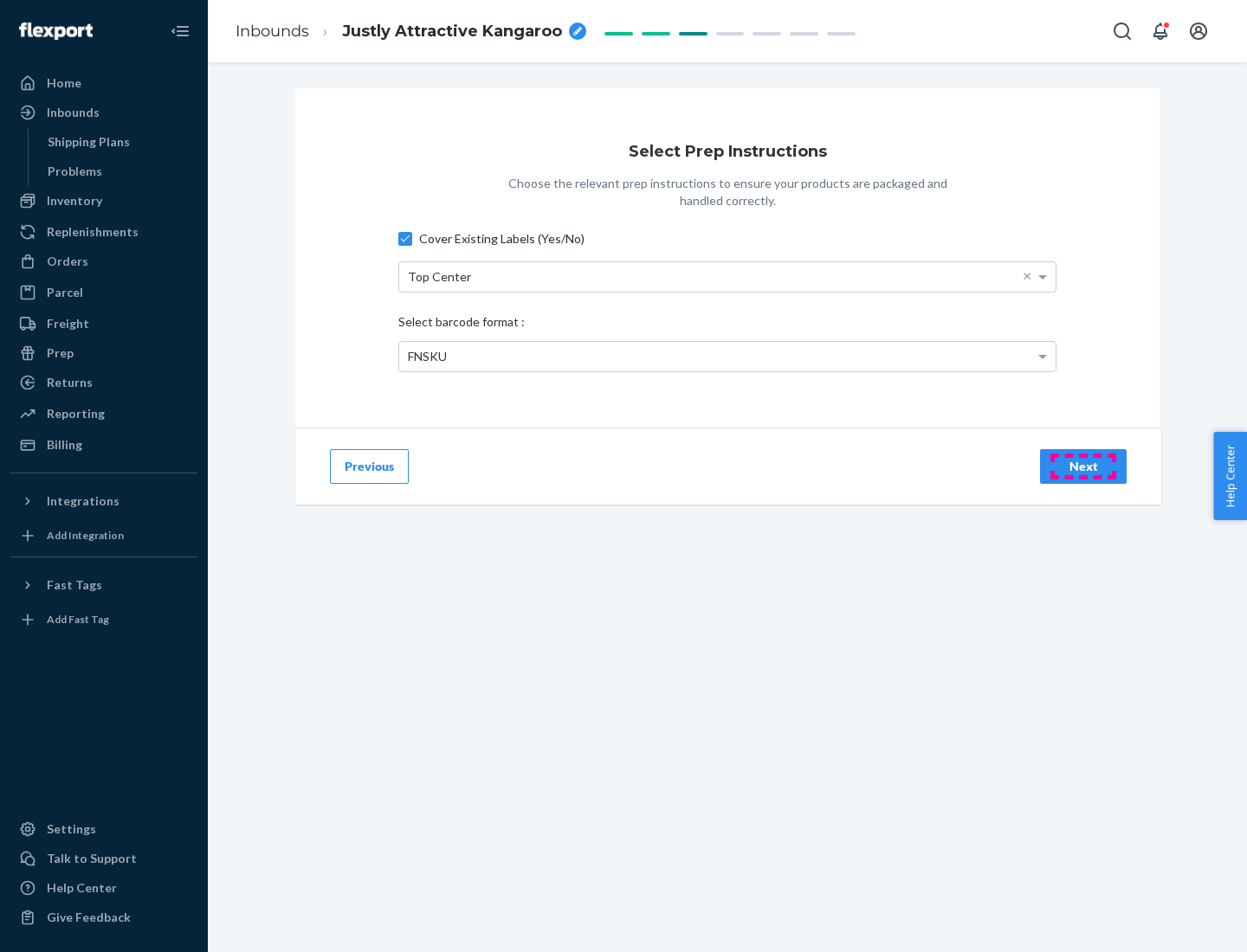
click at [1084, 466] on div "Next" at bounding box center [1084, 467] width 57 height 18
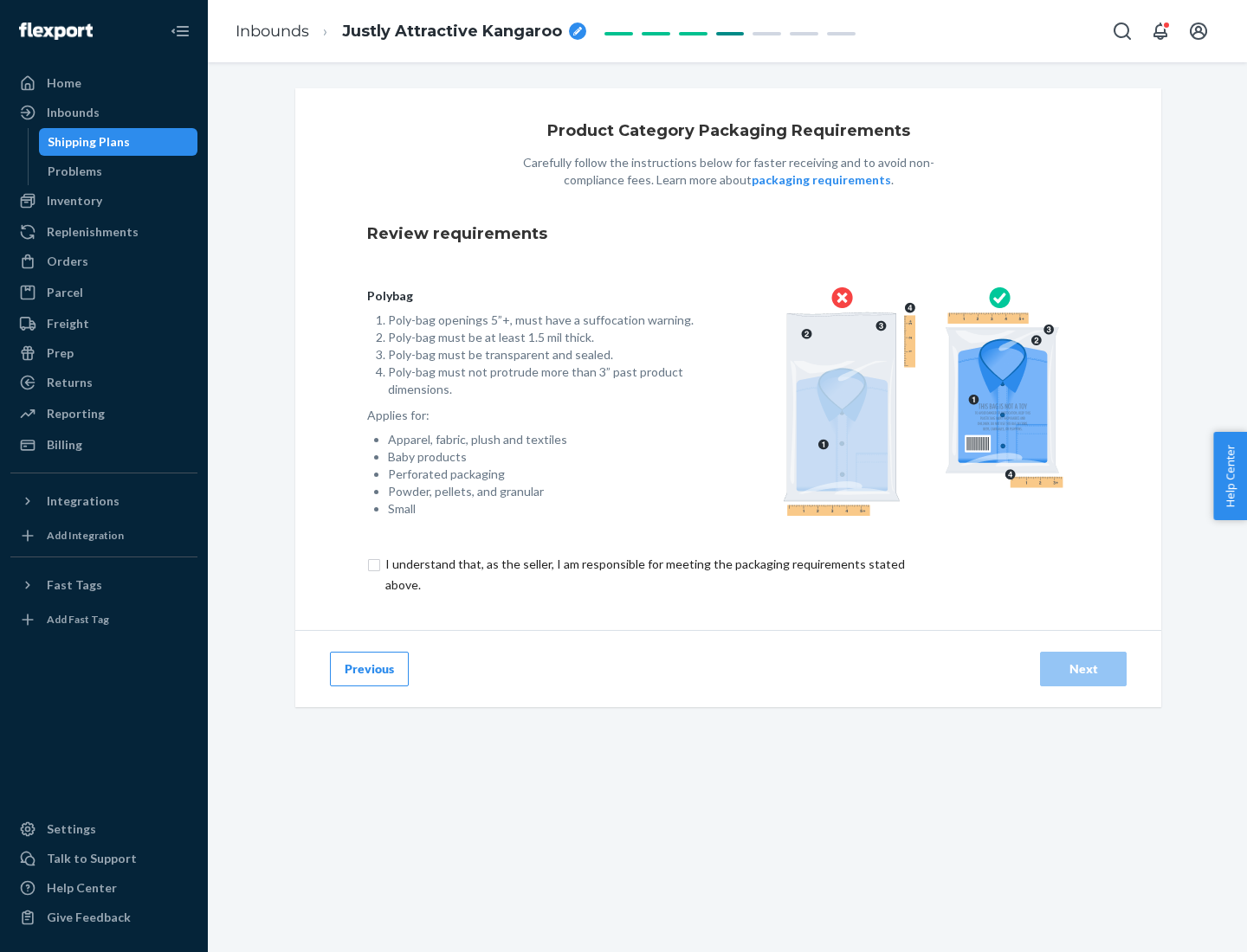
click at [643, 574] on input "checkbox" at bounding box center [655, 575] width 576 height 41
checkbox input "true"
click at [1084, 668] on div "Next" at bounding box center [1084, 669] width 57 height 18
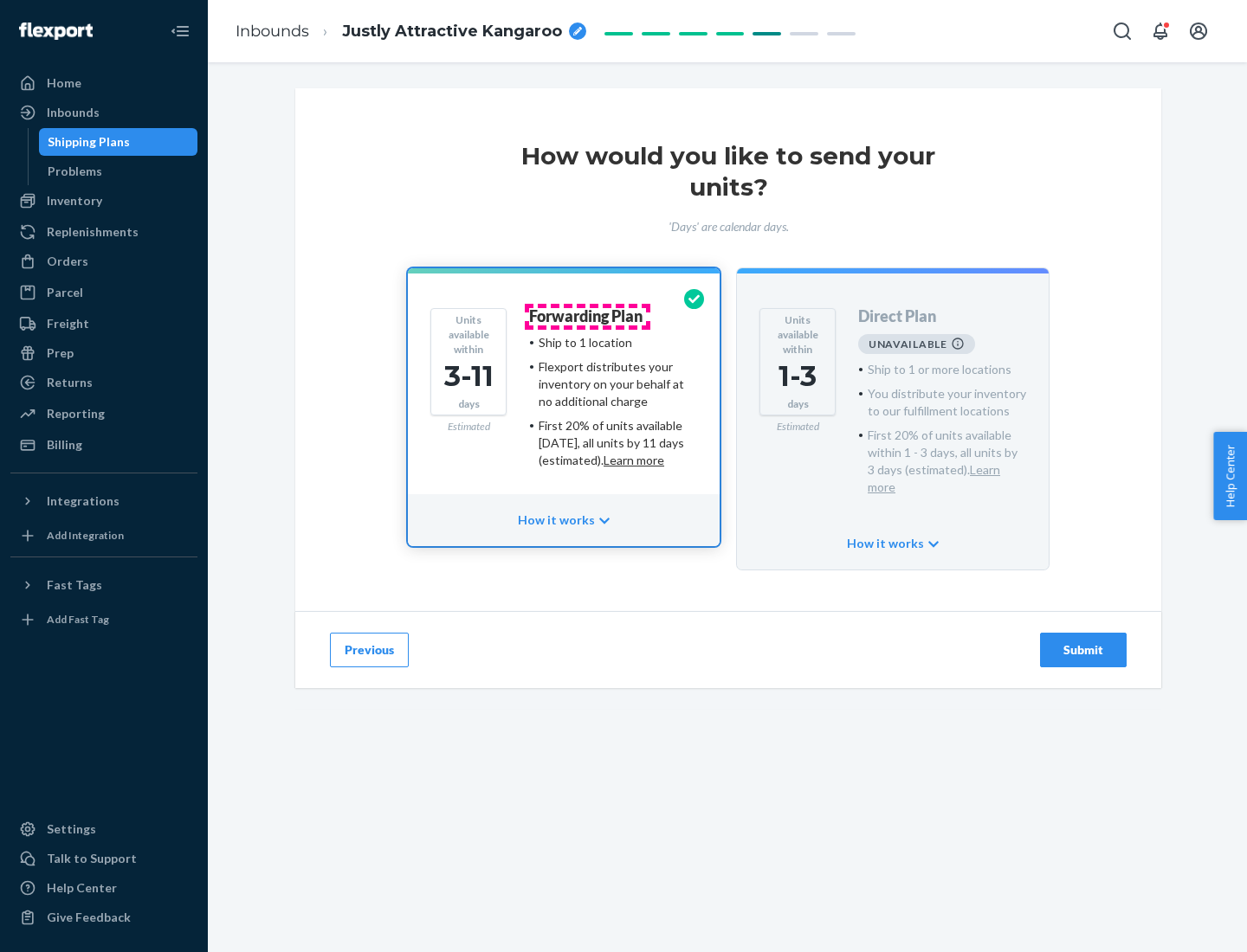
click at [587, 316] on h4 "Forwarding Plan" at bounding box center [586, 317] width 114 height 18
click at [1084, 642] on div "Submit" at bounding box center [1084, 651] width 57 height 18
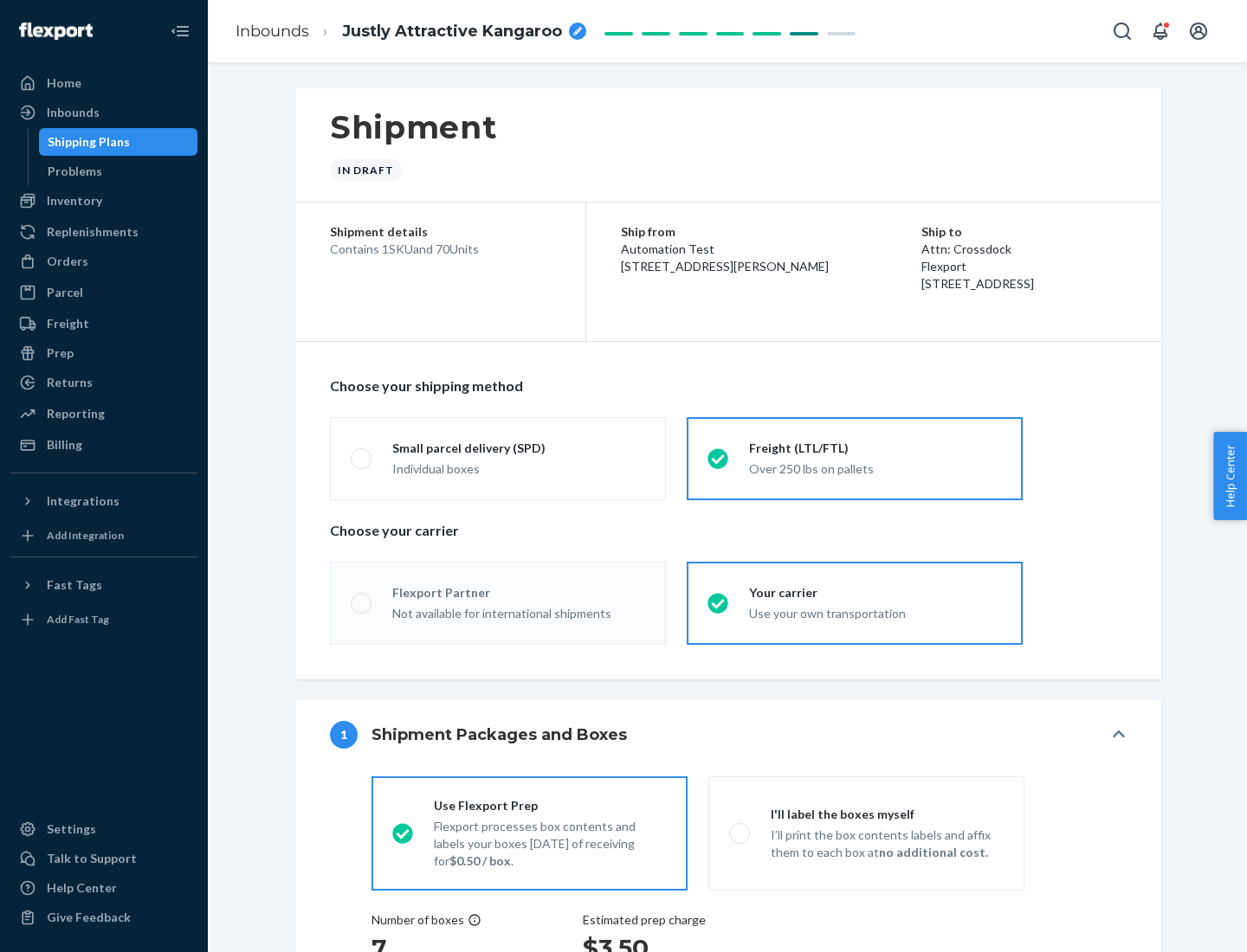
radio input "true"
radio input "false"
radio input "true"
radio input "false"
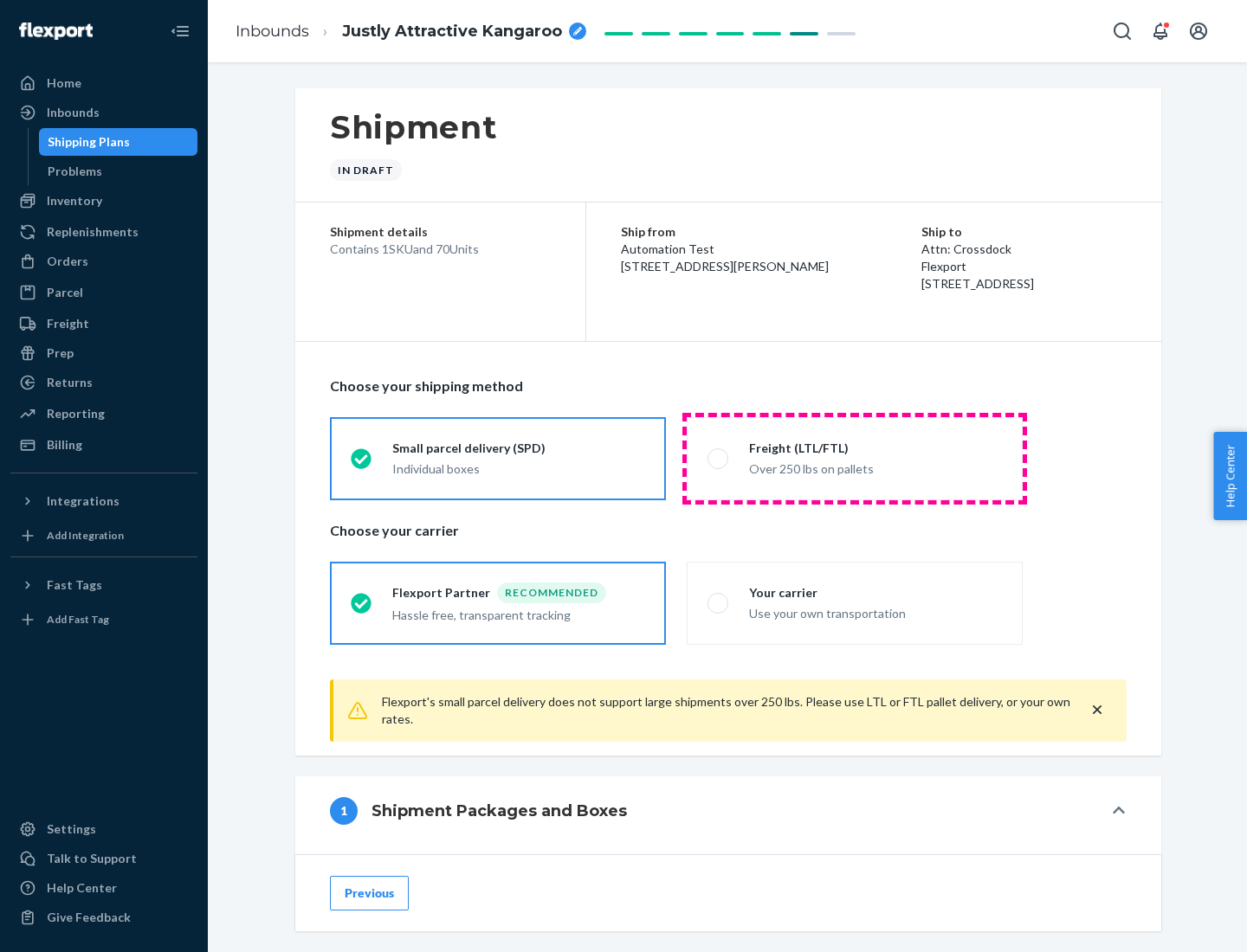
click at [855, 458] on div "Over 250 lbs on pallets" at bounding box center [876, 467] width 253 height 21
click at [719, 458] on input "Freight (LTL/FTL) Over 250 lbs on pallets" at bounding box center [713, 457] width 11 height 11
radio input "true"
radio input "false"
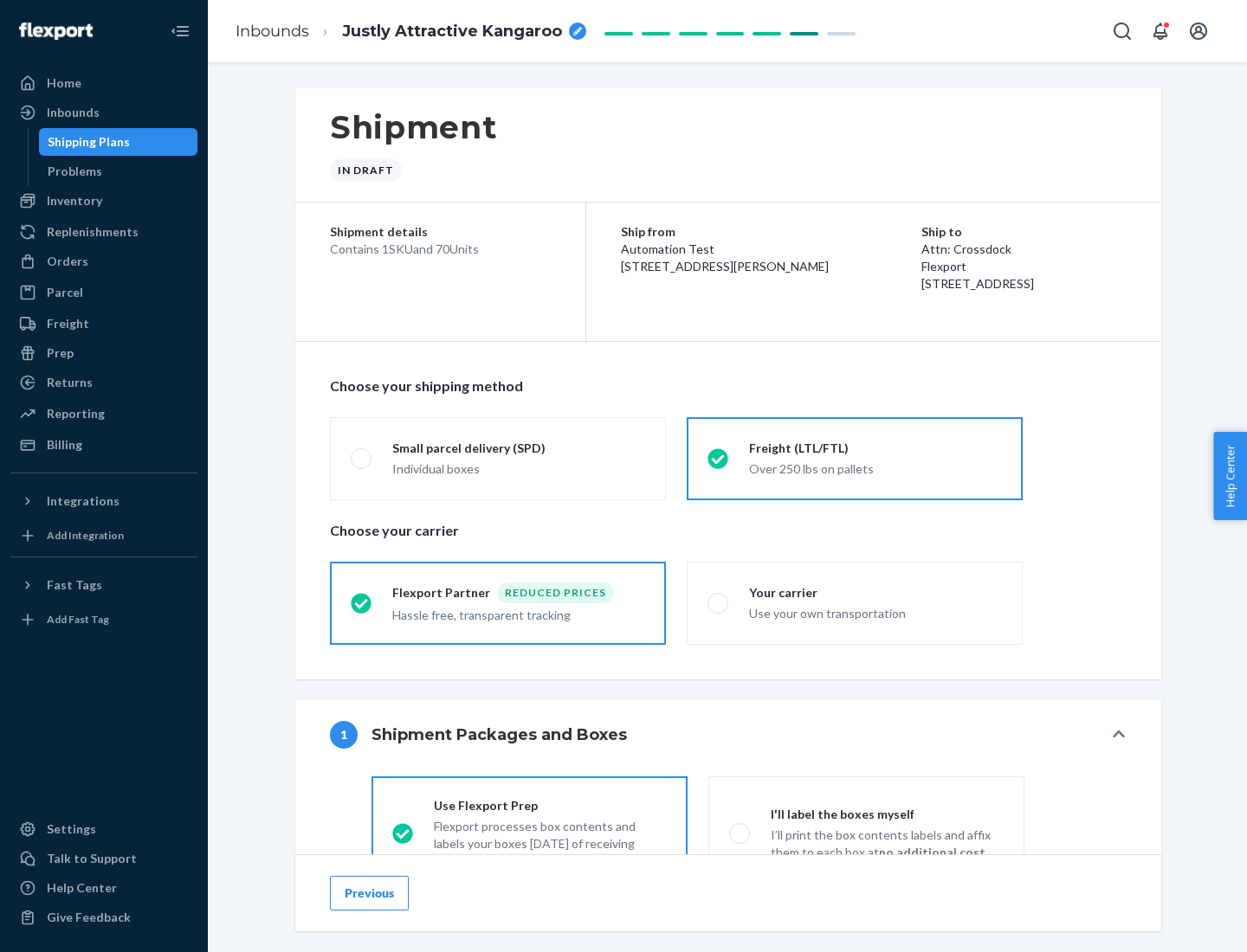
scroll to position [96, 0]
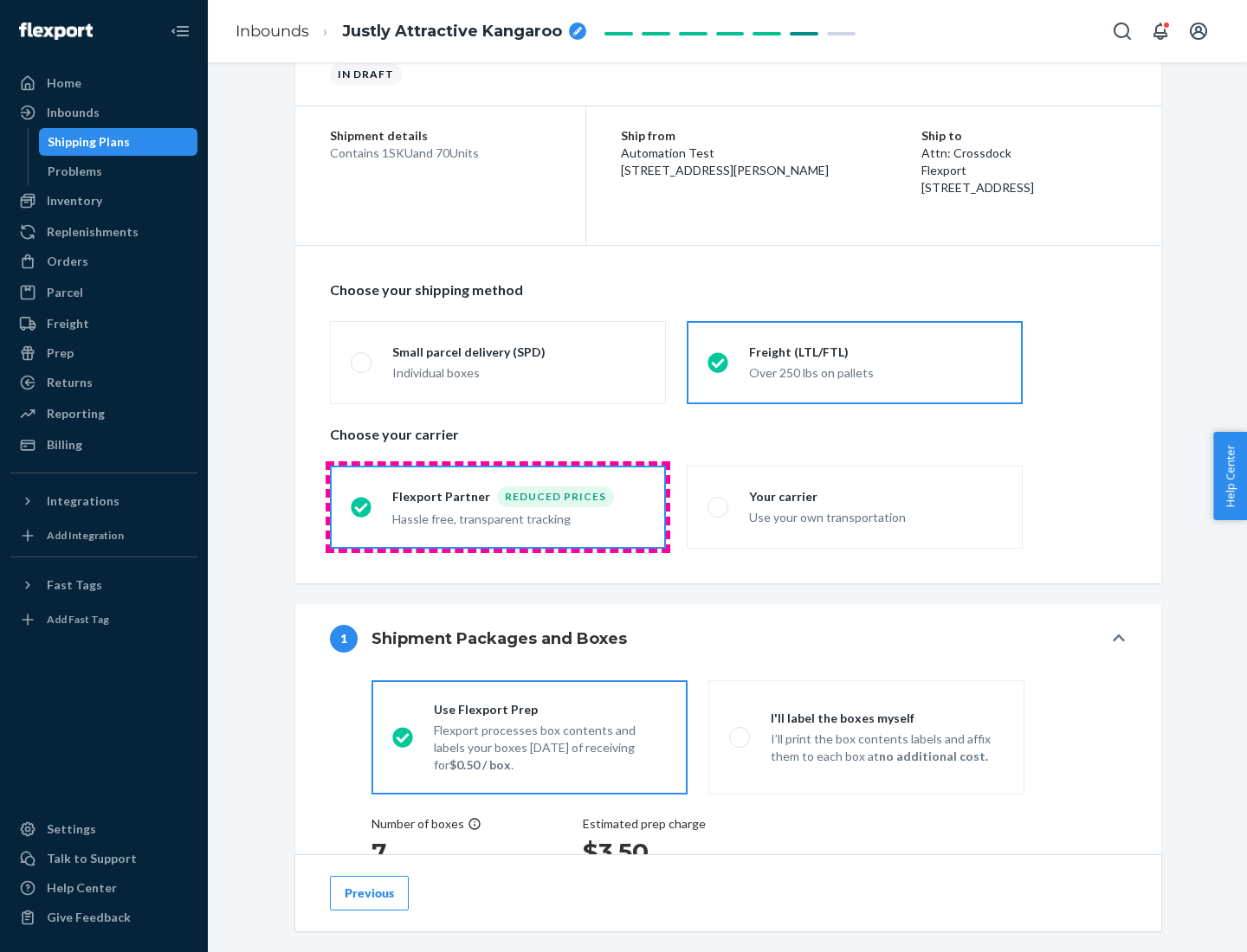
click at [498, 507] on div "Hassle free, transparent tracking" at bounding box center [519, 517] width 253 height 21
click at [362, 506] on input "Flexport Partner Reduced prices Hassle free, transparent tracking" at bounding box center [355, 506] width 11 height 11
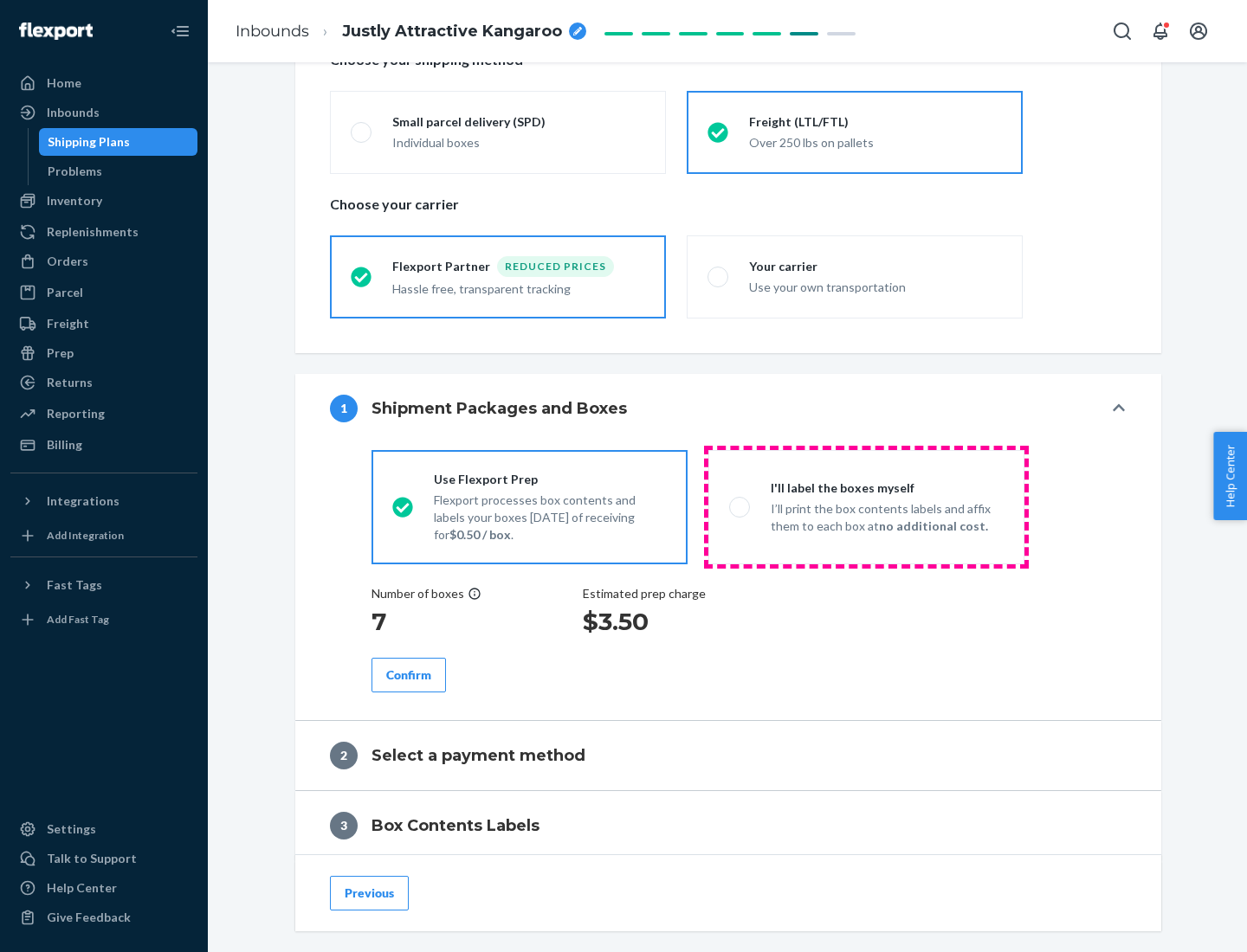
click at [866, 506] on p "I’ll print the box contents labels and affix them to each box at no additional …" at bounding box center [887, 517] width 233 height 34
click at [740, 506] on input "I'll label the boxes myself I’ll print the box contents labels and affix them t…" at bounding box center [734, 506] width 11 height 11
radio input "true"
radio input "false"
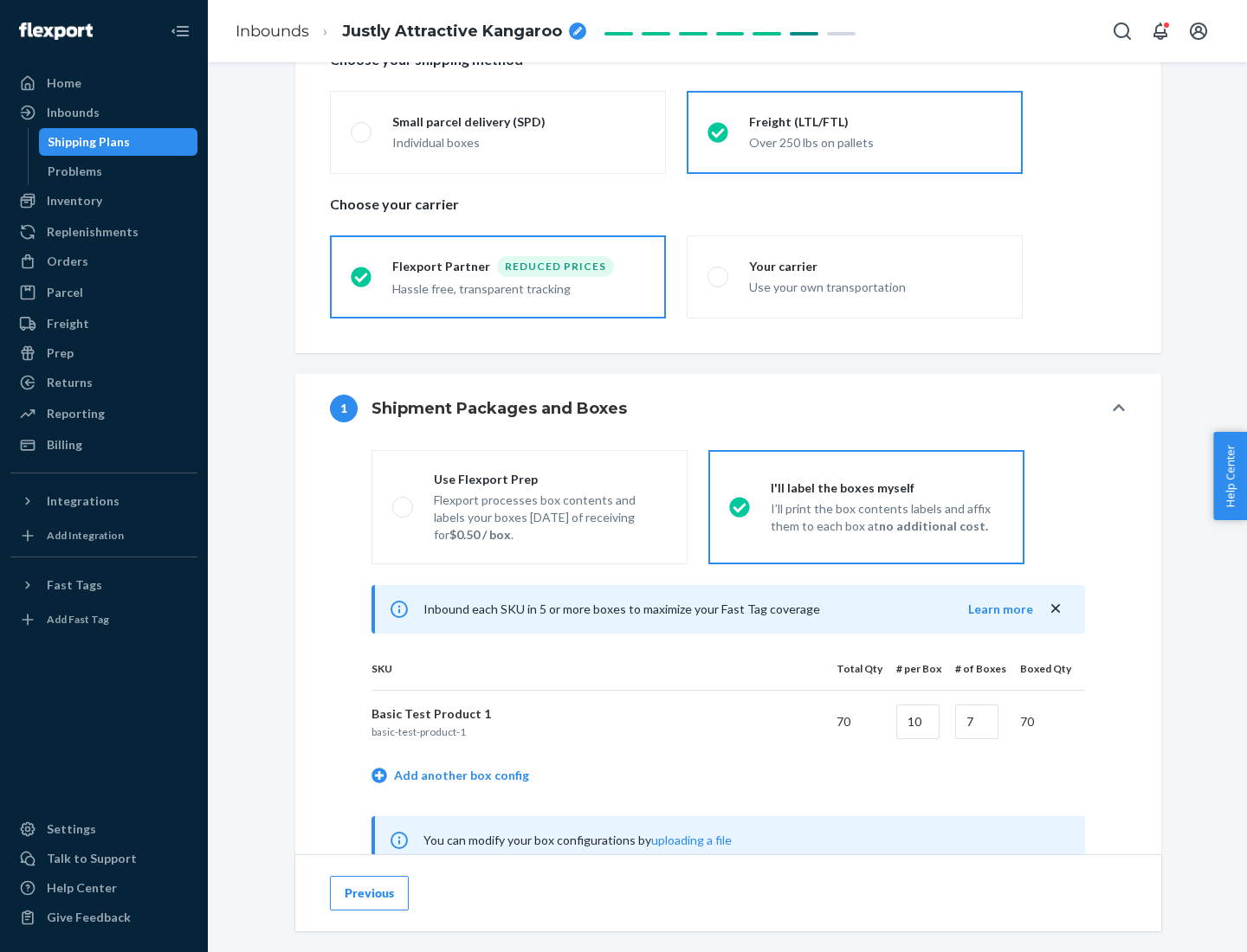
scroll to position [541, 0]
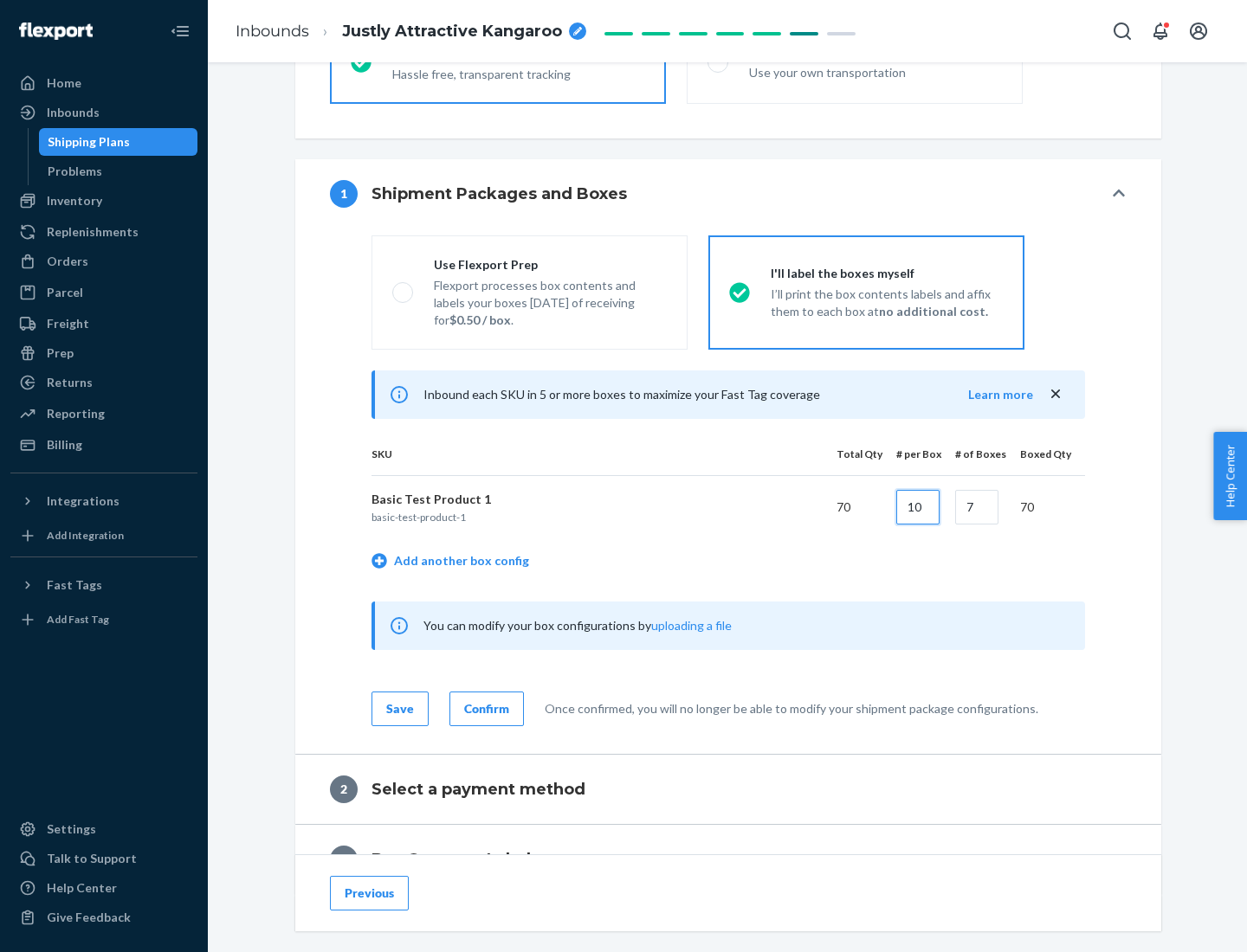
type input "10"
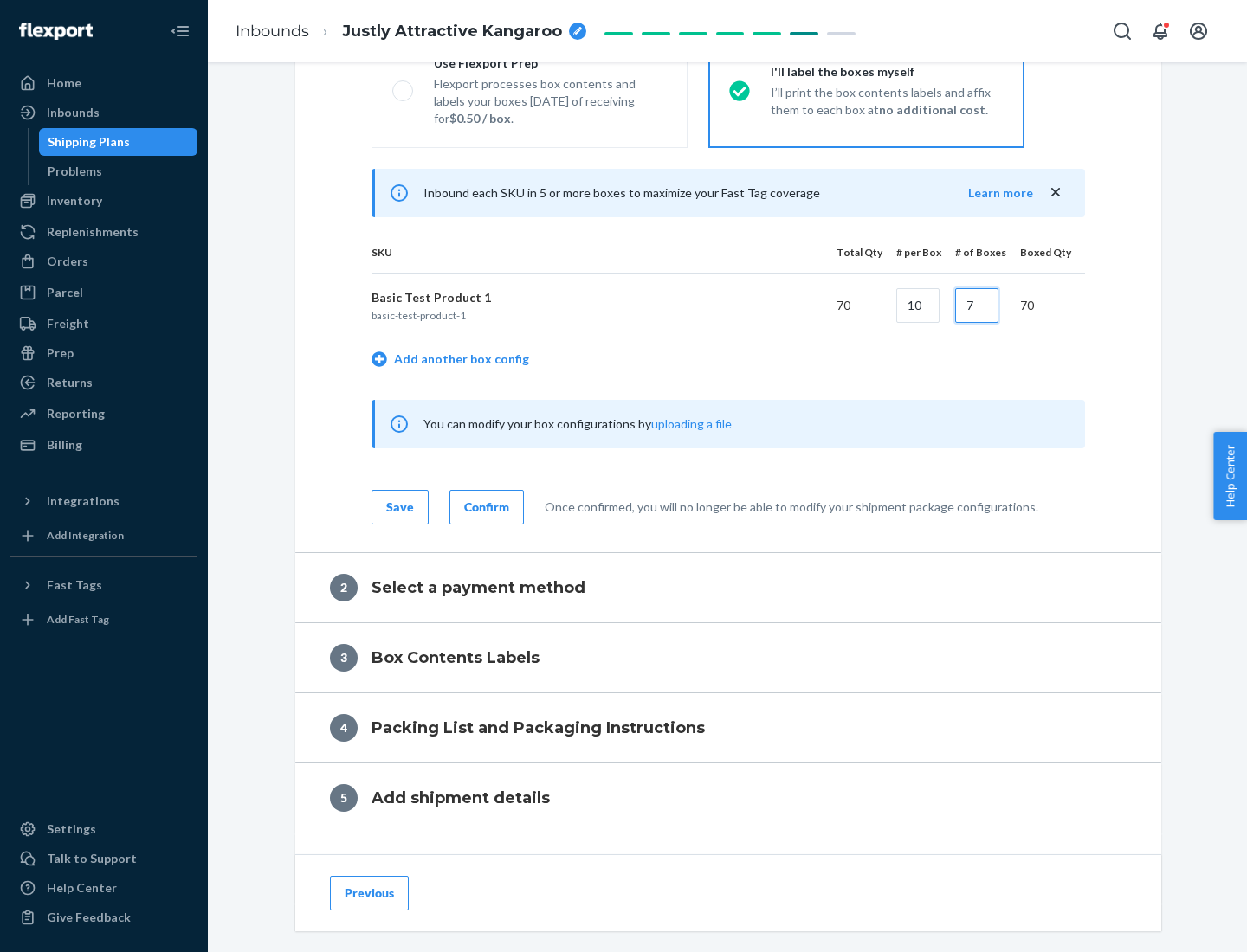
type input "7"
click at [484, 506] on div "Confirm" at bounding box center [487, 507] width 45 height 18
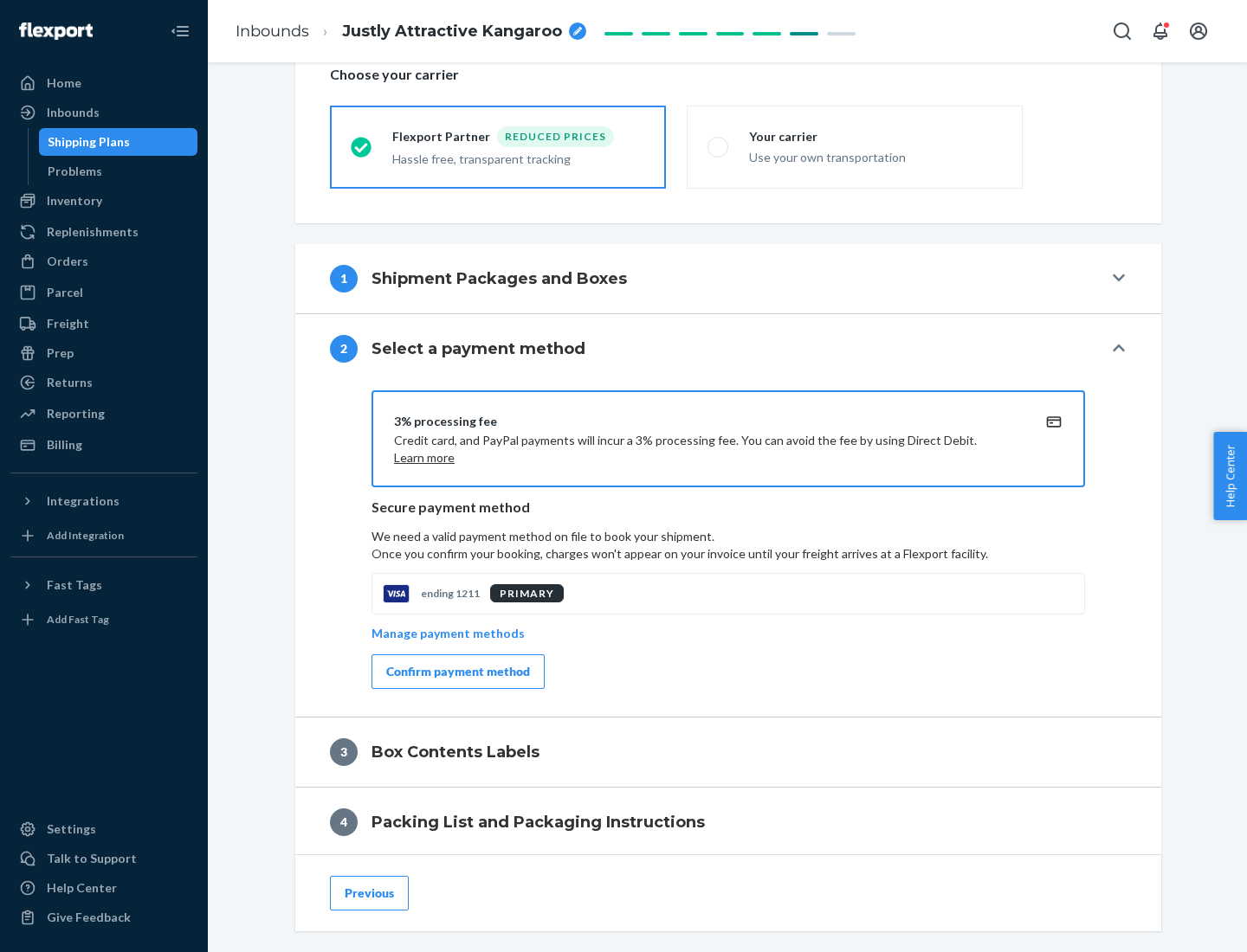
scroll to position [621, 0]
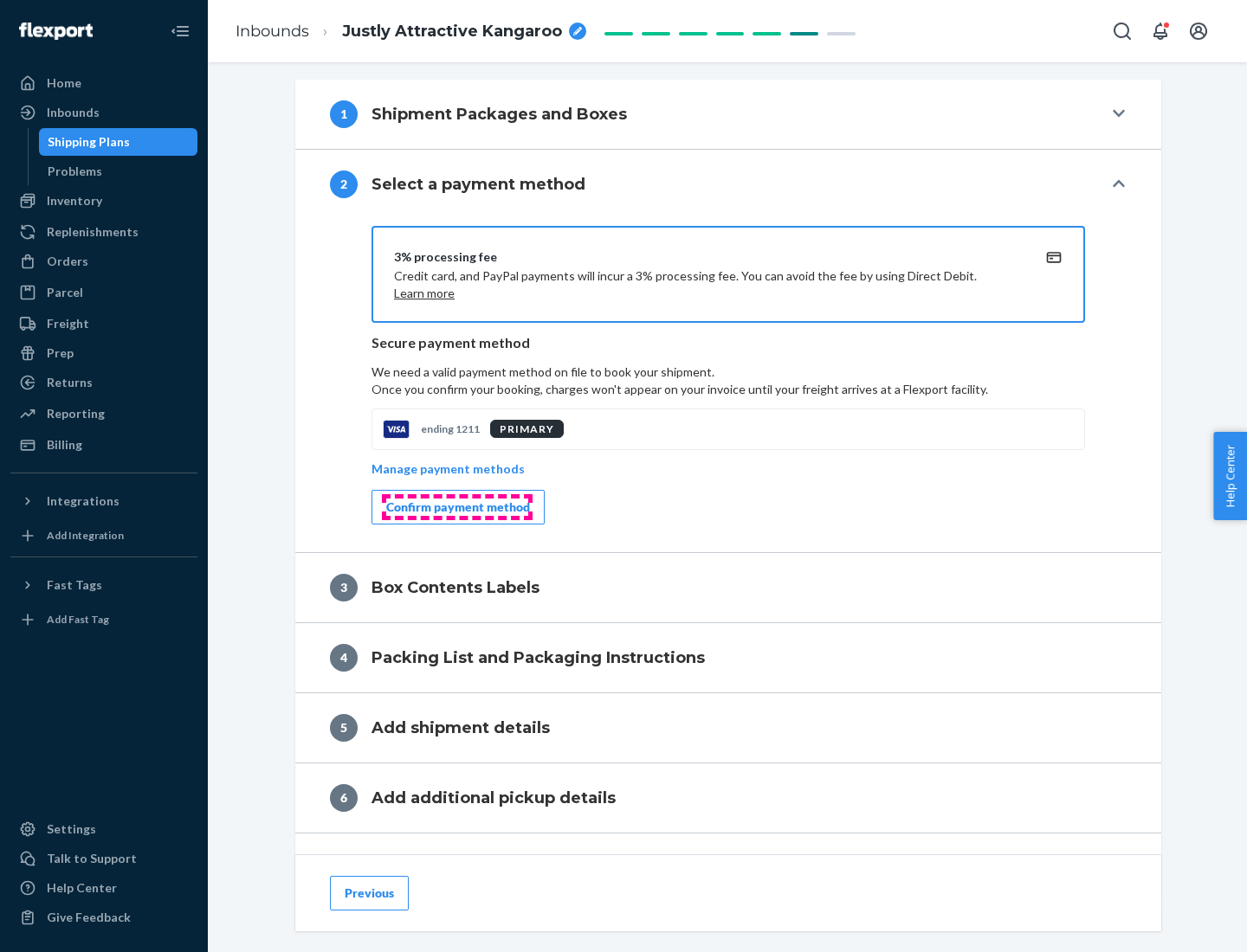
click at [457, 507] on div "Confirm payment method" at bounding box center [458, 507] width 143 height 18
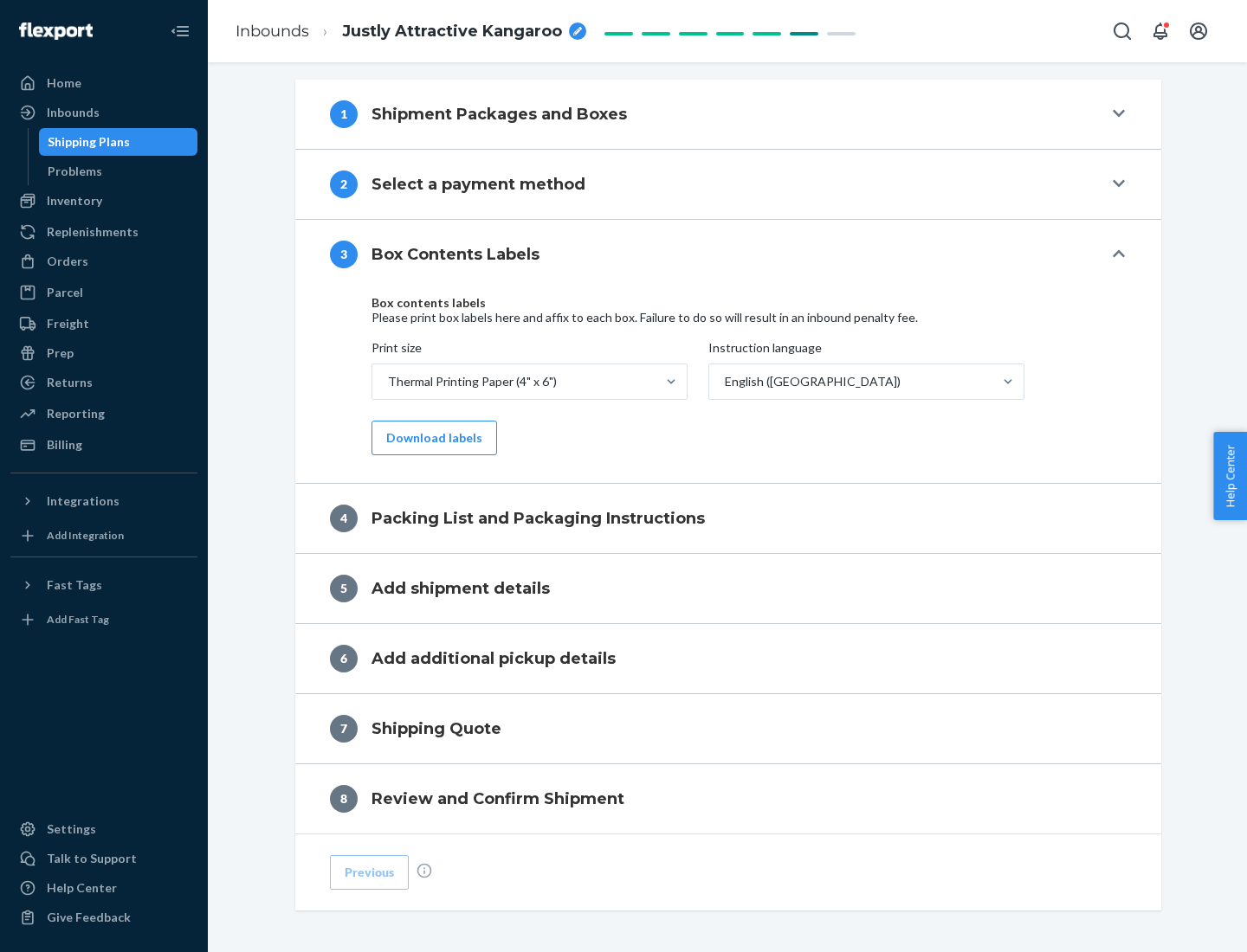
scroll to position [552, 0]
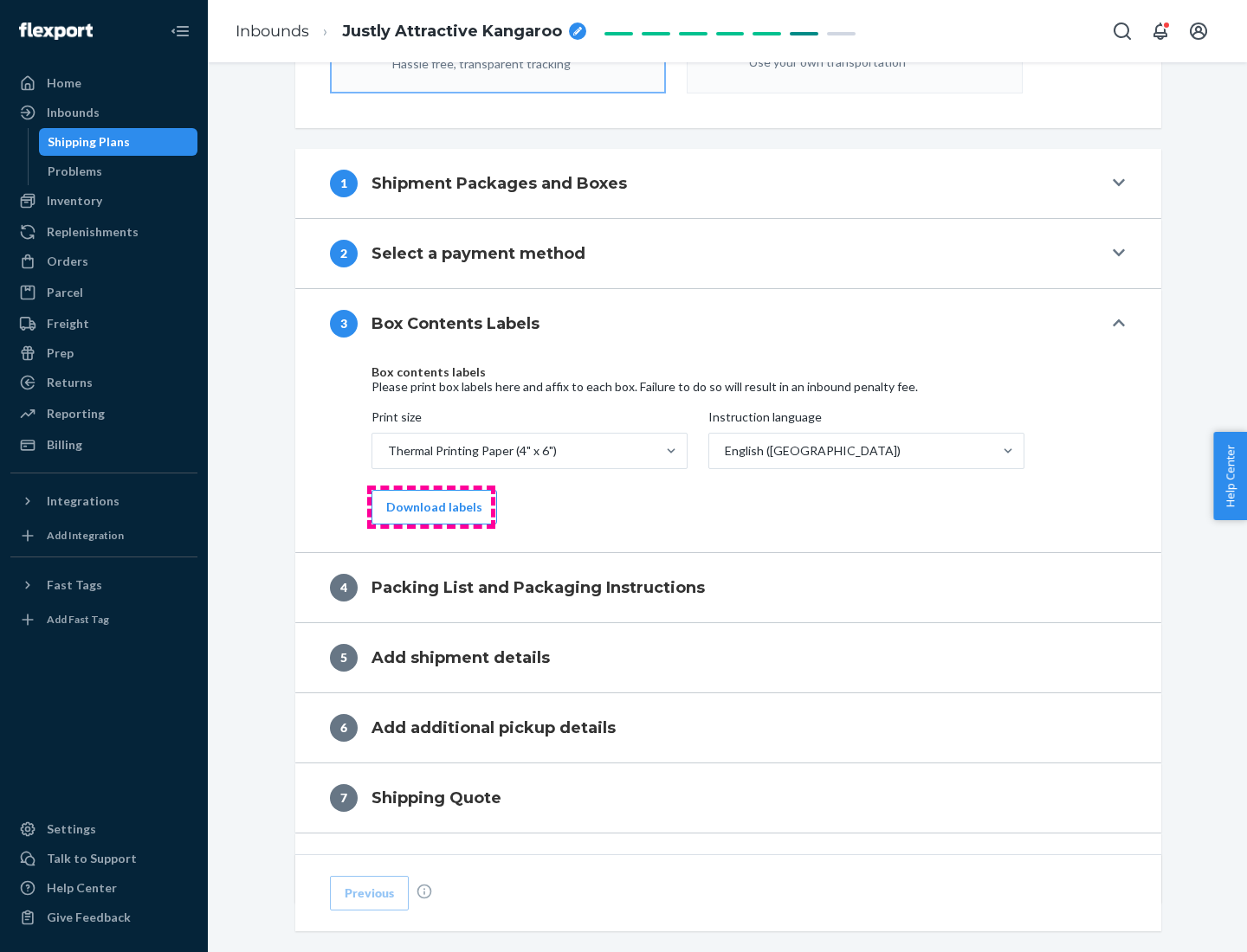
click at [430, 507] on button "Download labels" at bounding box center [434, 506] width 126 height 34
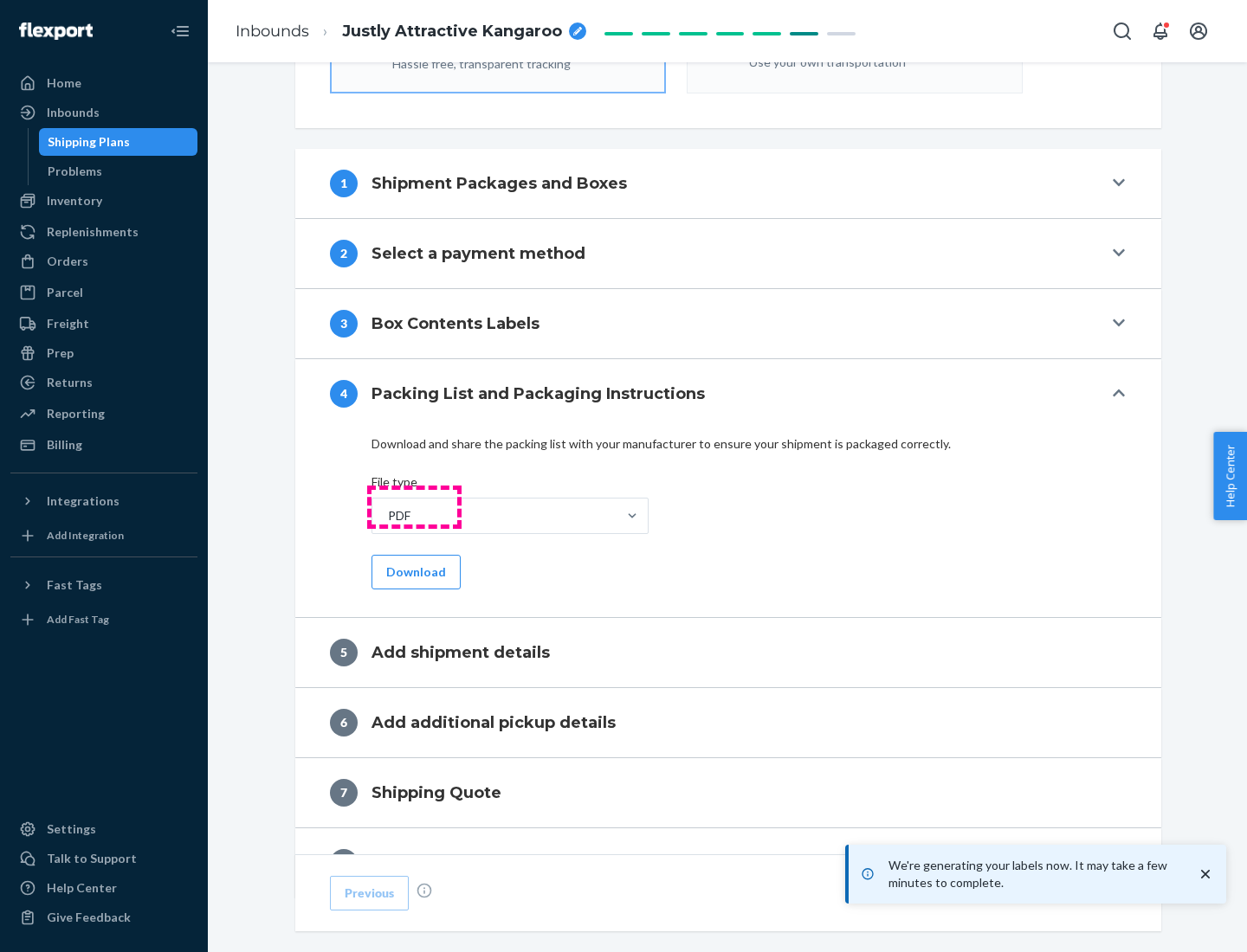
scroll to position [616, 0]
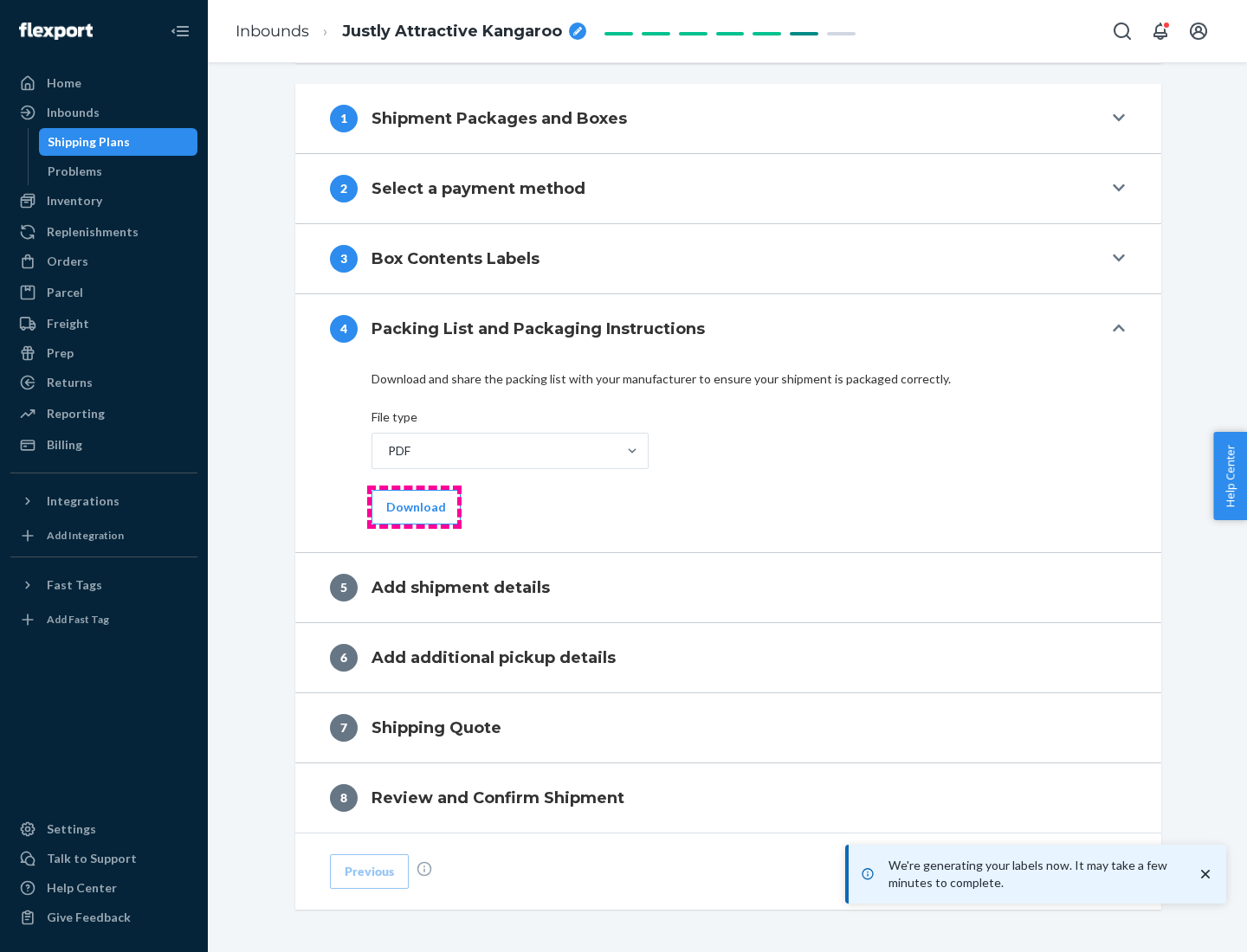
click at [414, 506] on button "Download" at bounding box center [415, 506] width 89 height 34
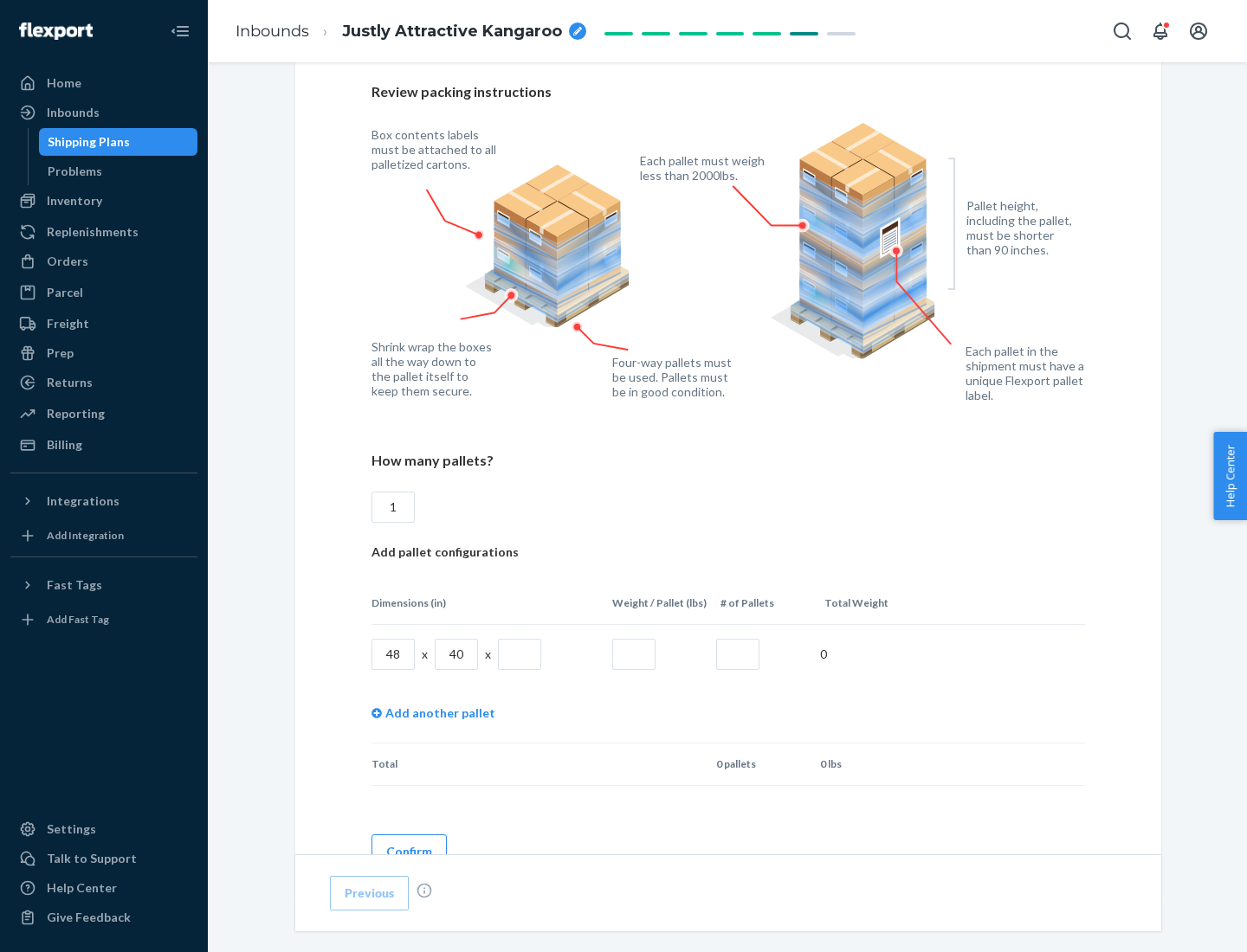
scroll to position [1258, 0]
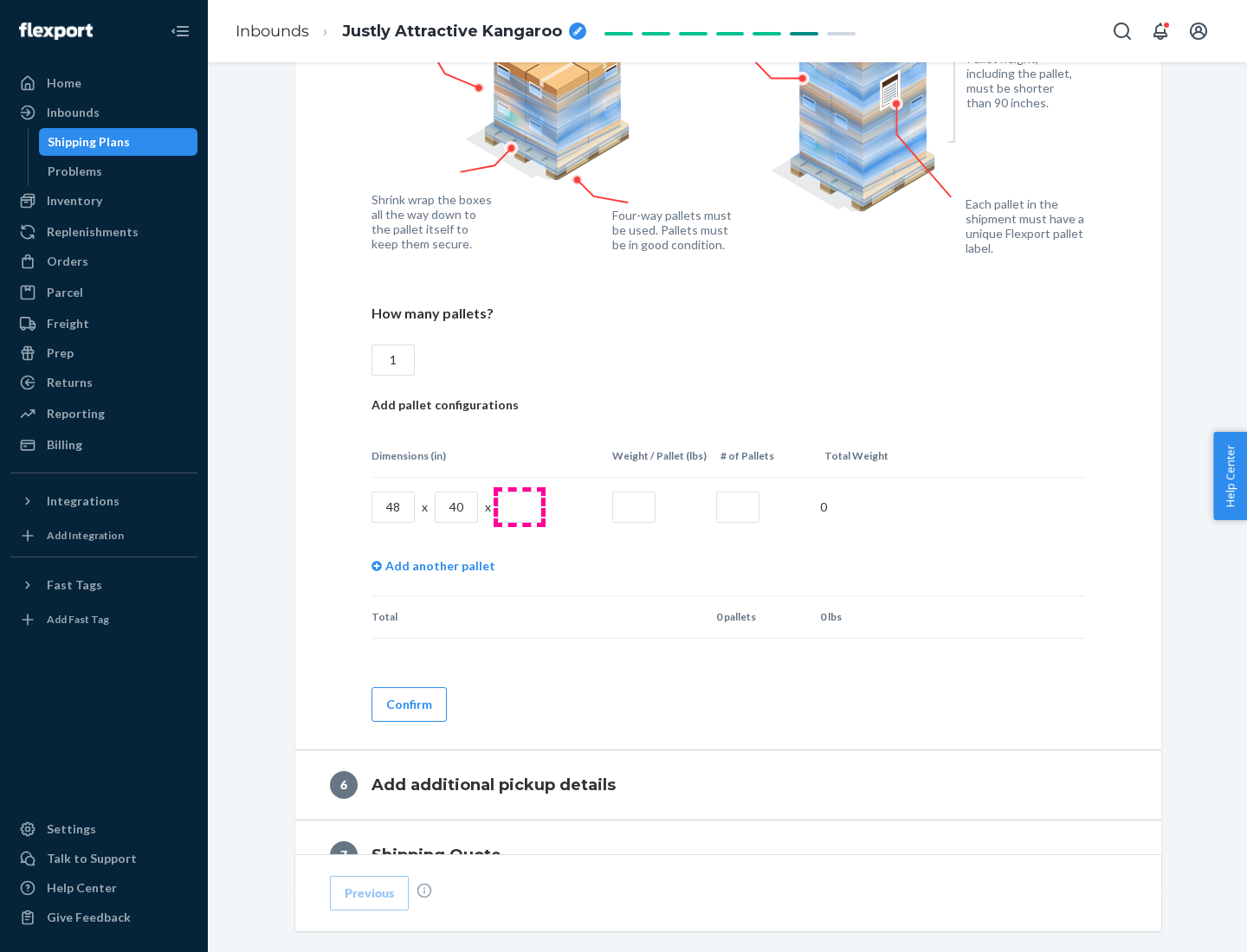
type input "1"
type input "40"
type input "200"
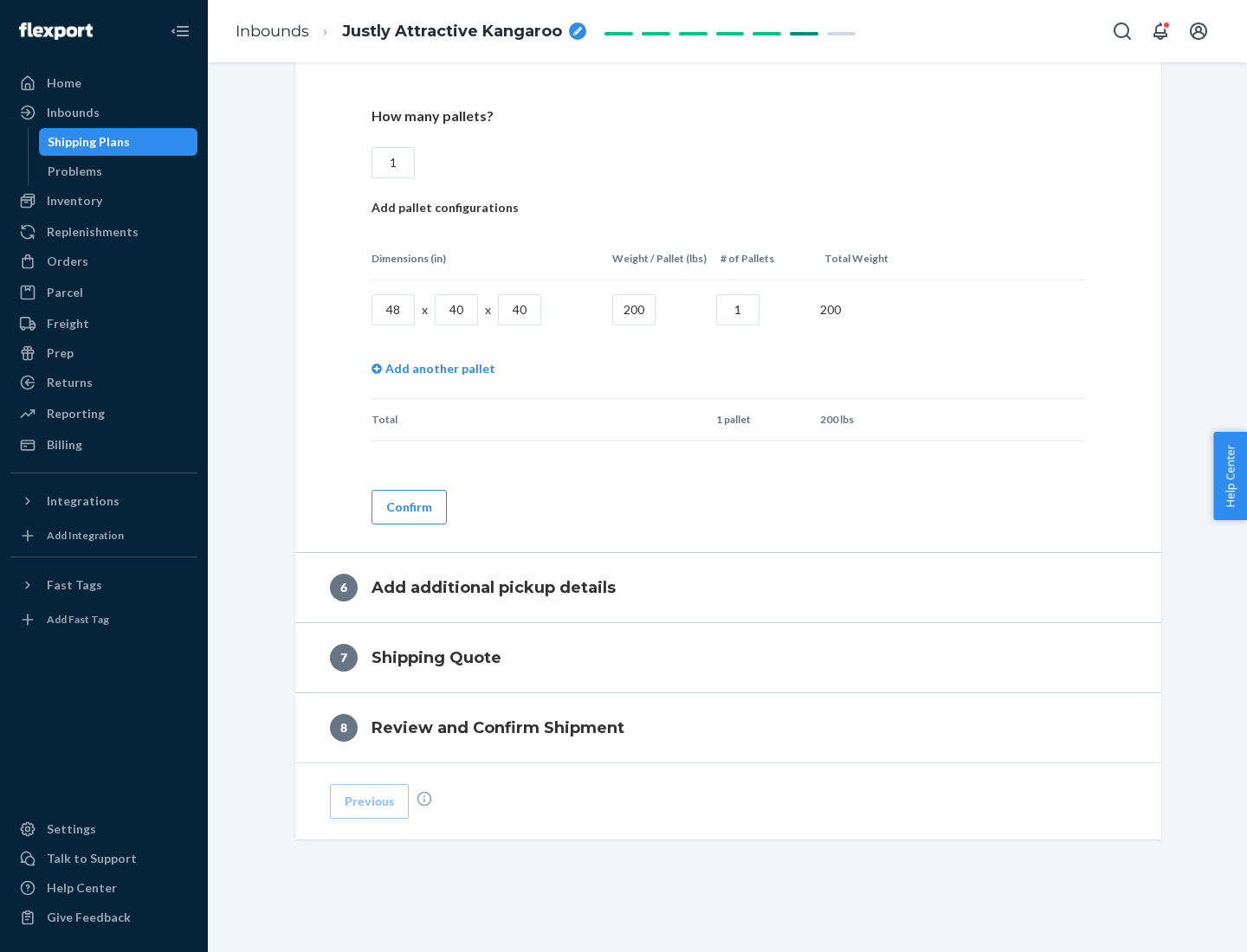
type input "1"
click at [408, 506] on button "Confirm" at bounding box center [408, 506] width 76 height 34
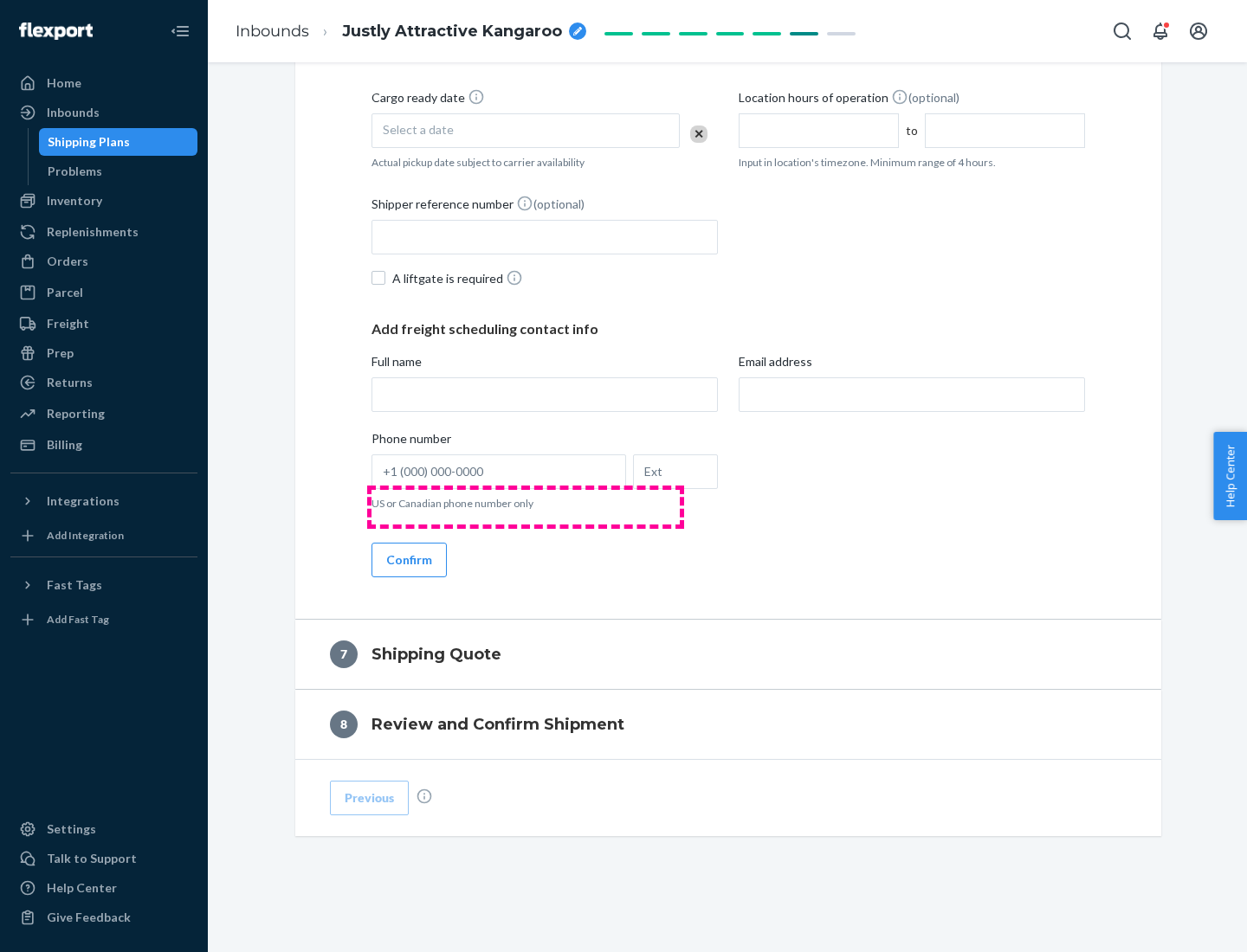
scroll to position [662, 0]
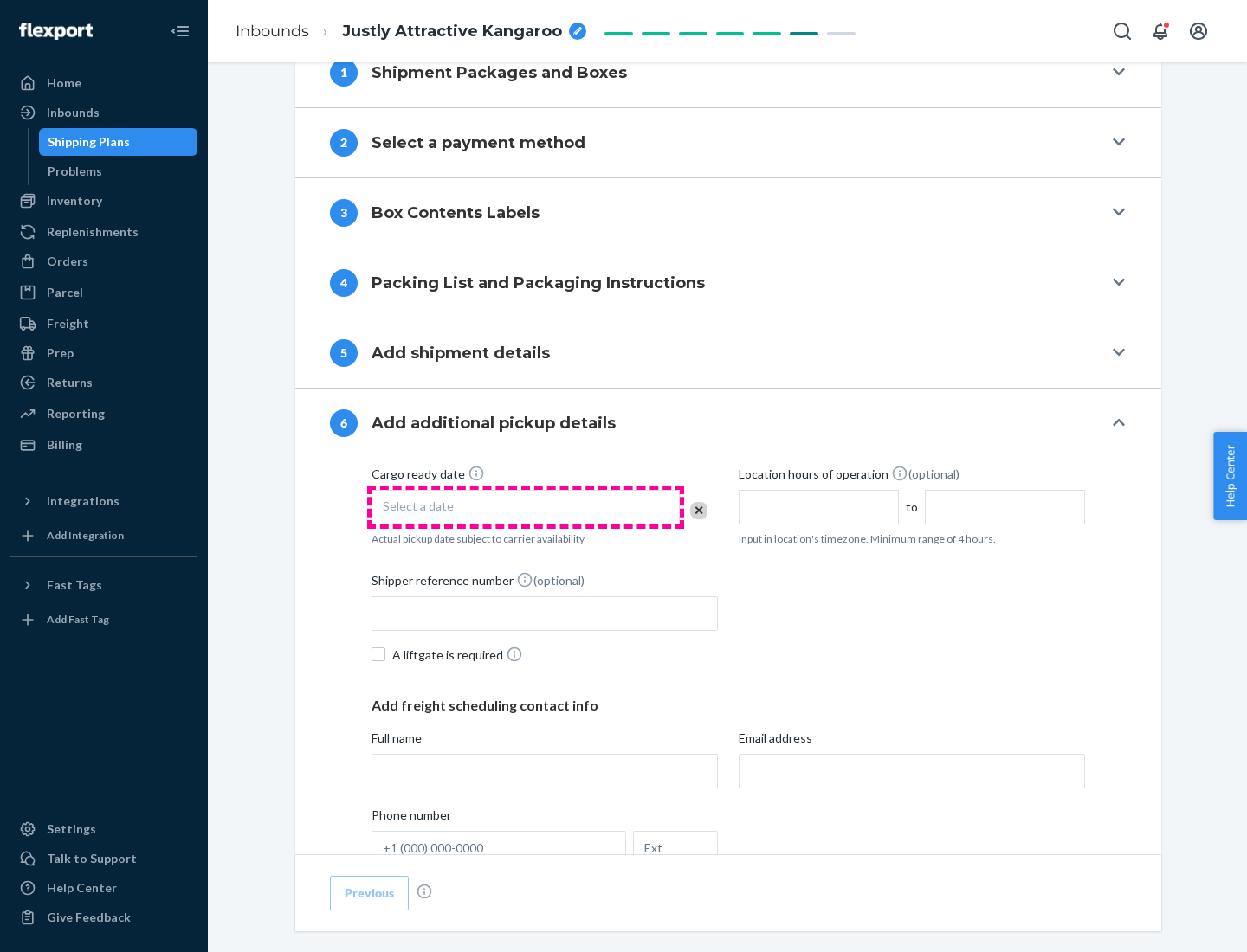
click at [525, 506] on div "Select a date" at bounding box center [525, 506] width 308 height 34
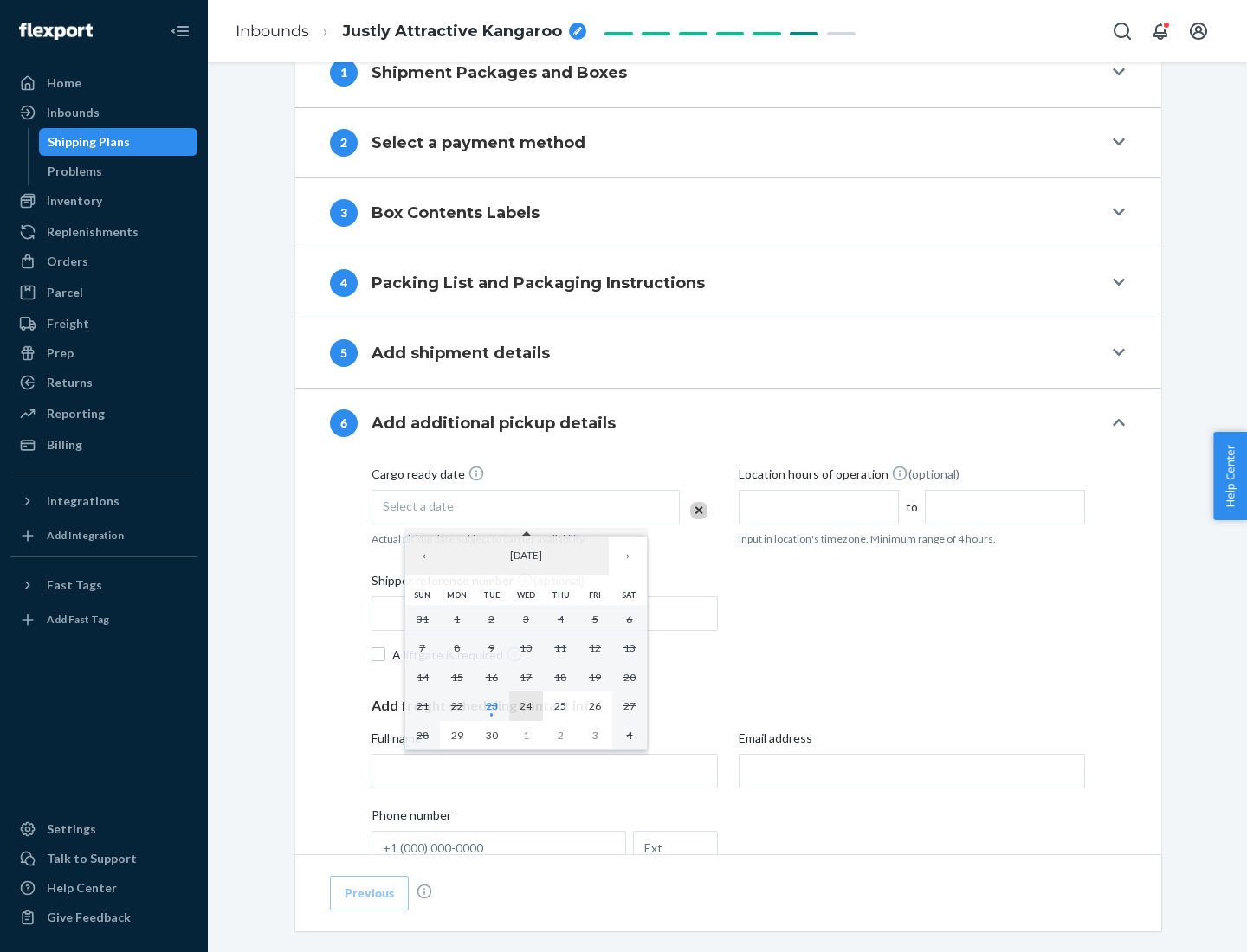
click at [525, 706] on abbr "24" at bounding box center [525, 706] width 12 height 13
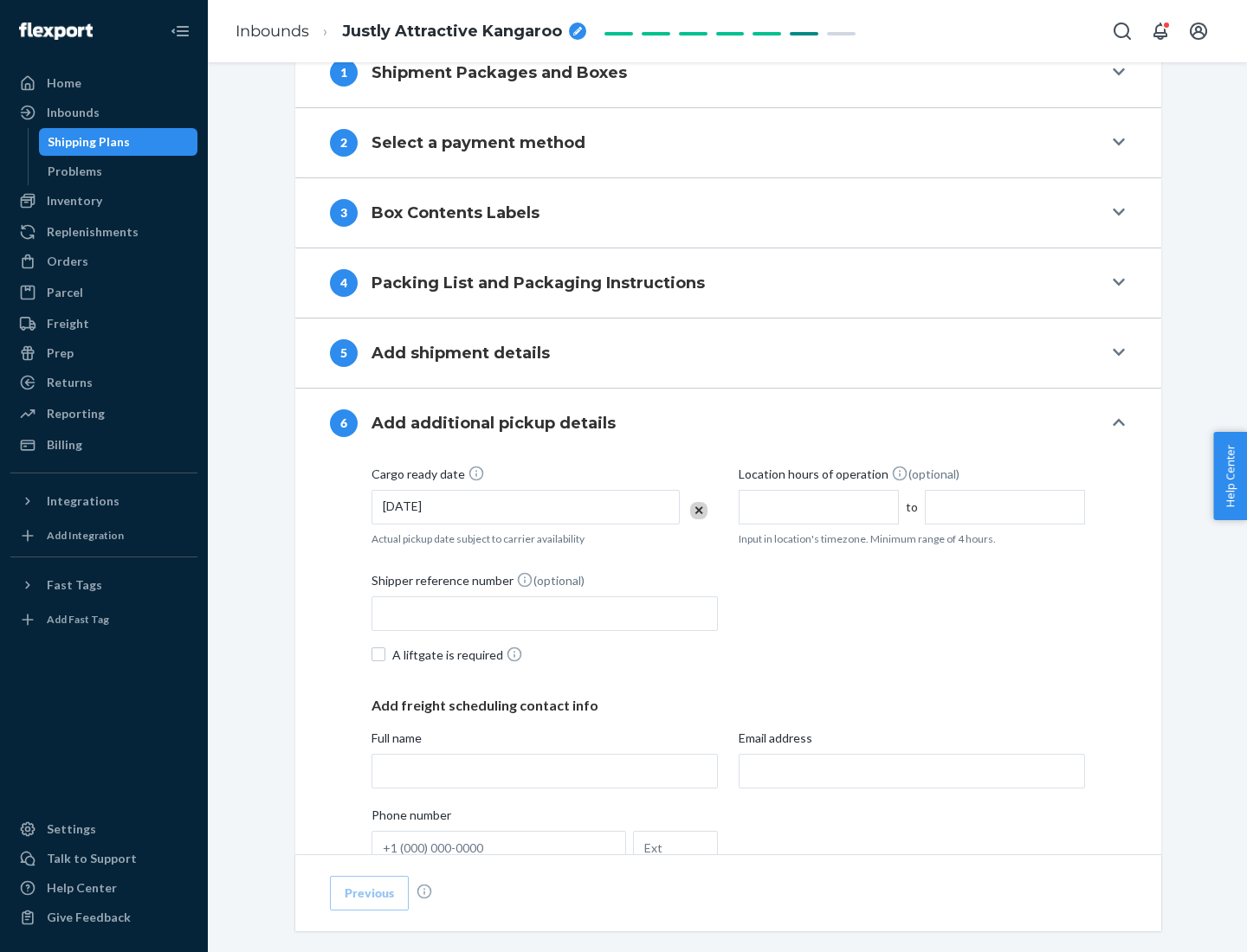
scroll to position [926, 0]
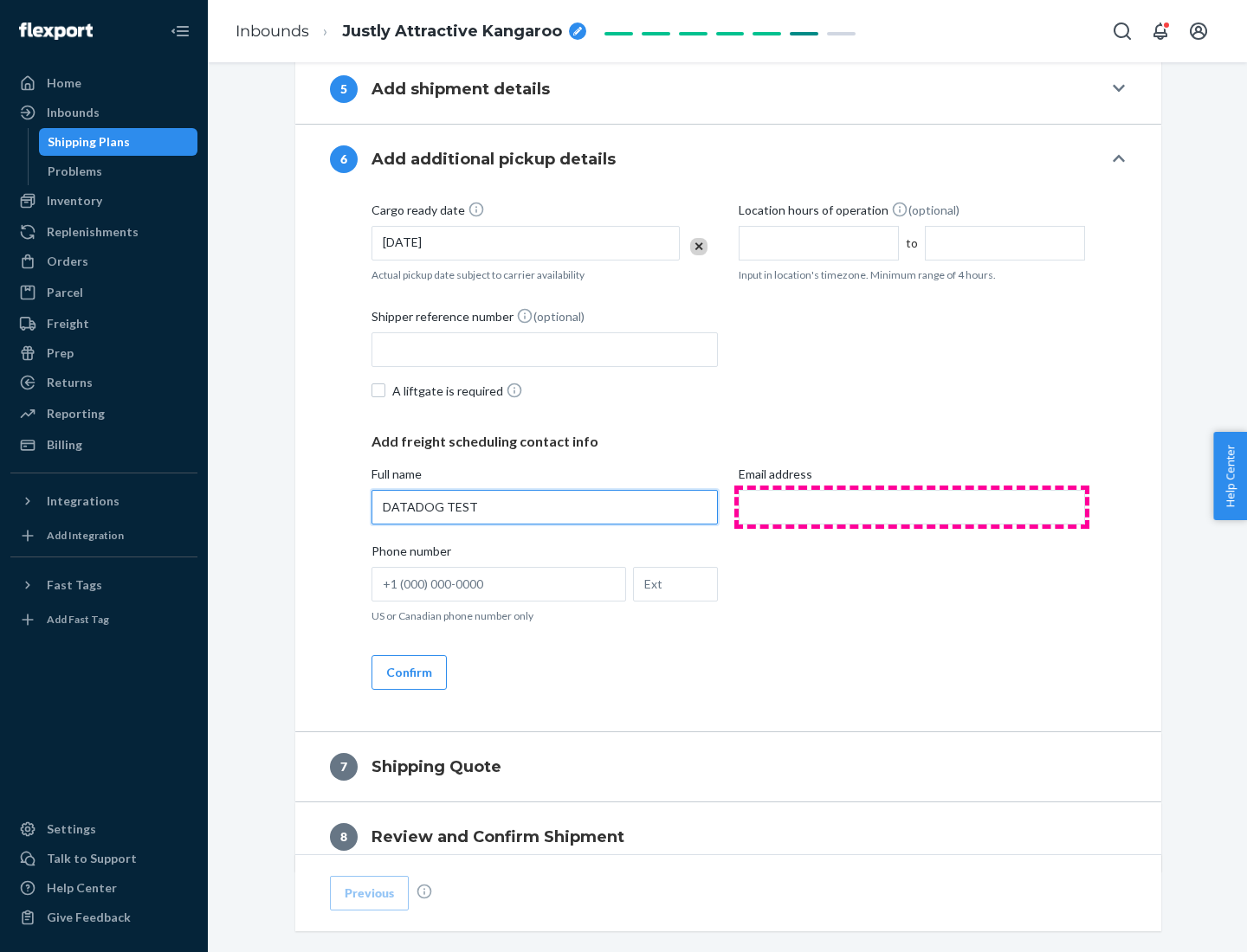
type input "DATADOG TEST"
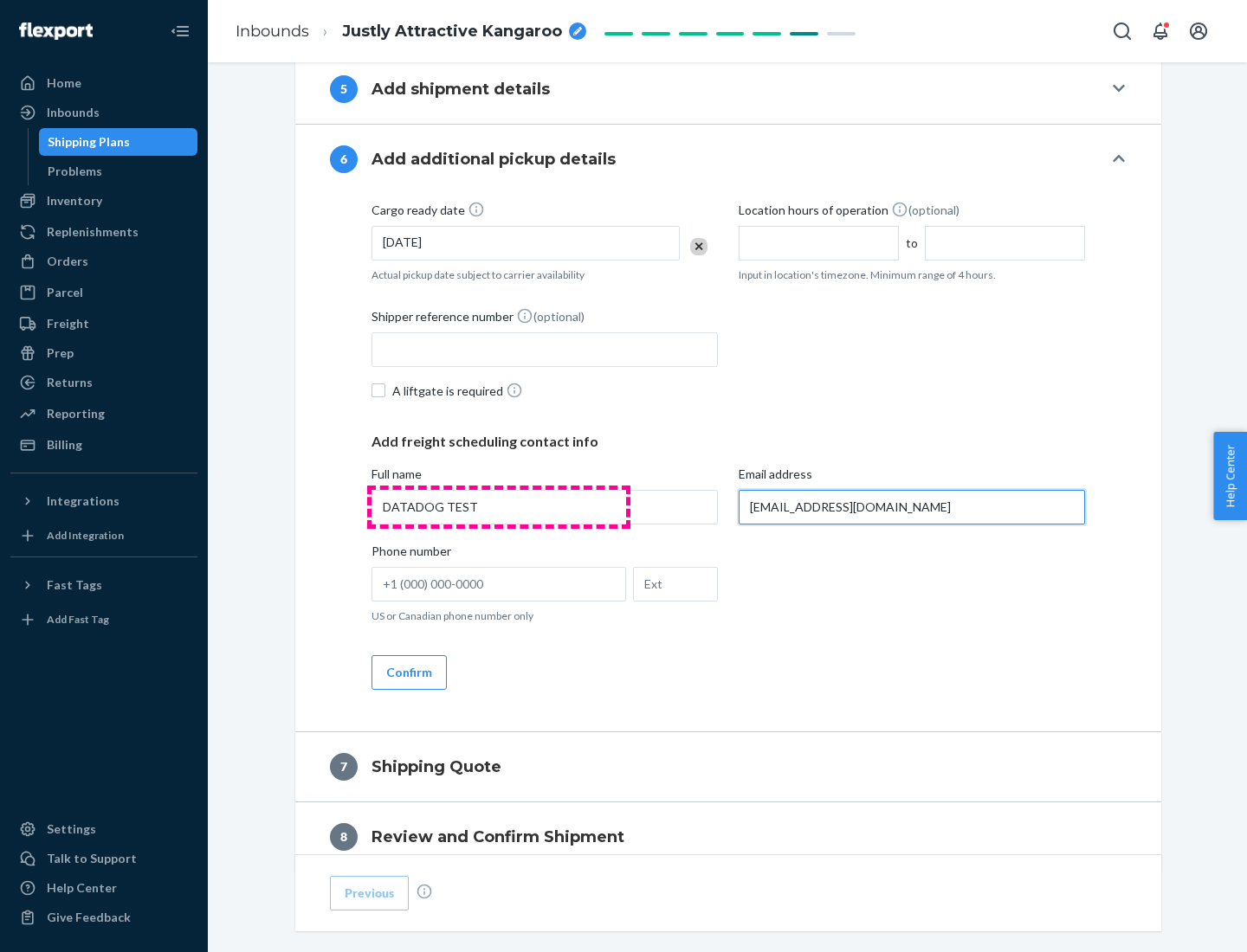
scroll to position [1003, 0]
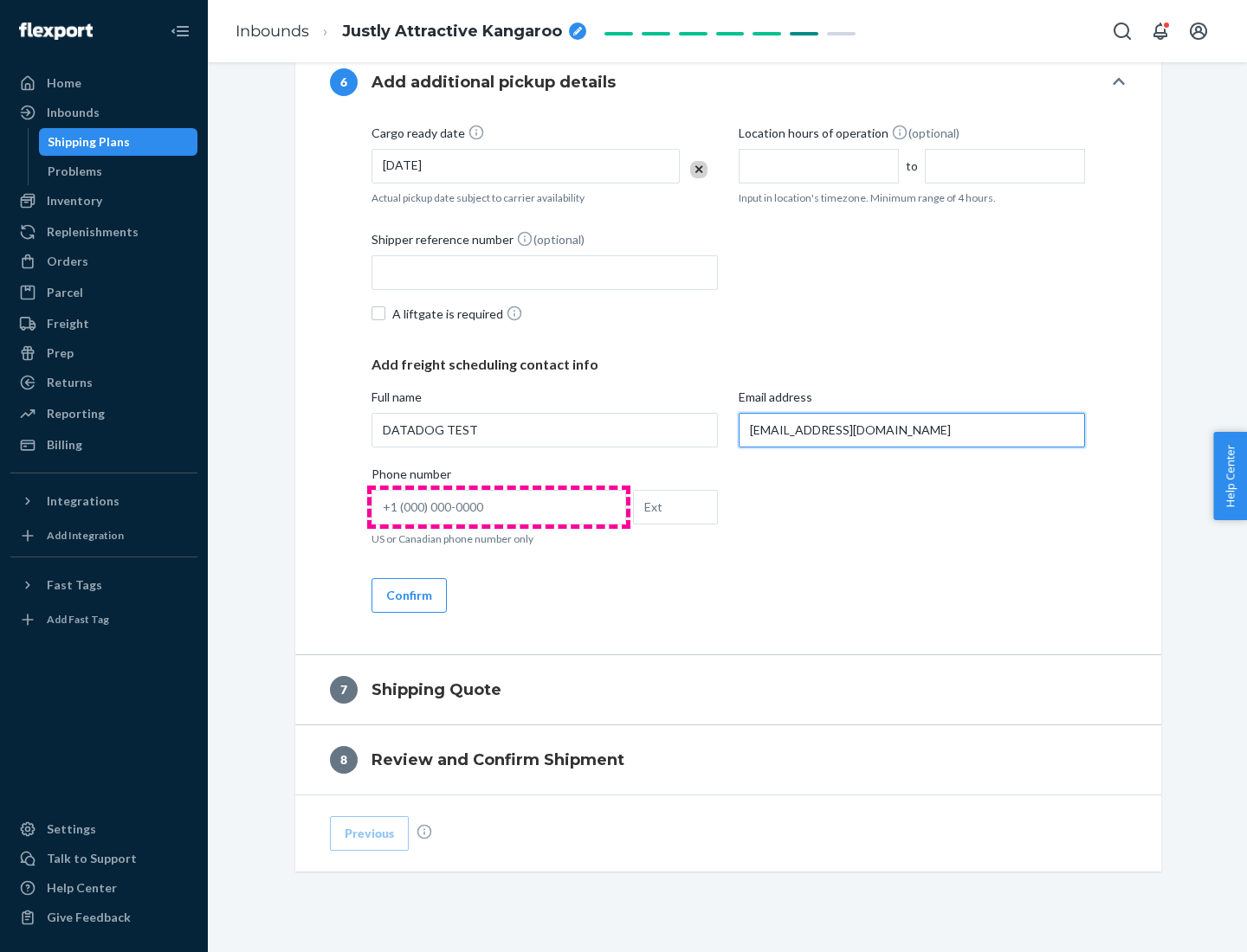
type input "[EMAIL_ADDRESS][DOMAIN_NAME]"
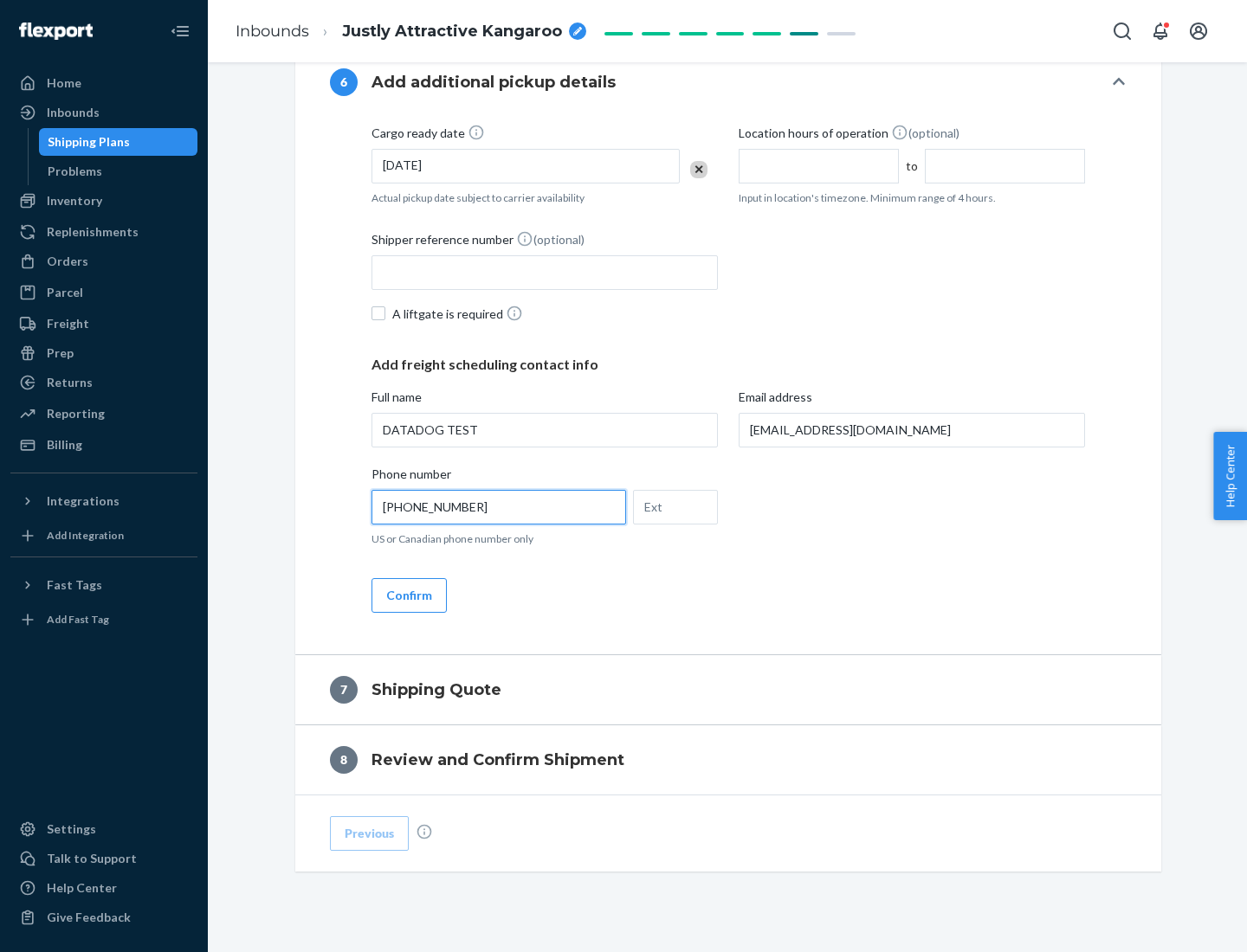
scroll to position [1039, 0]
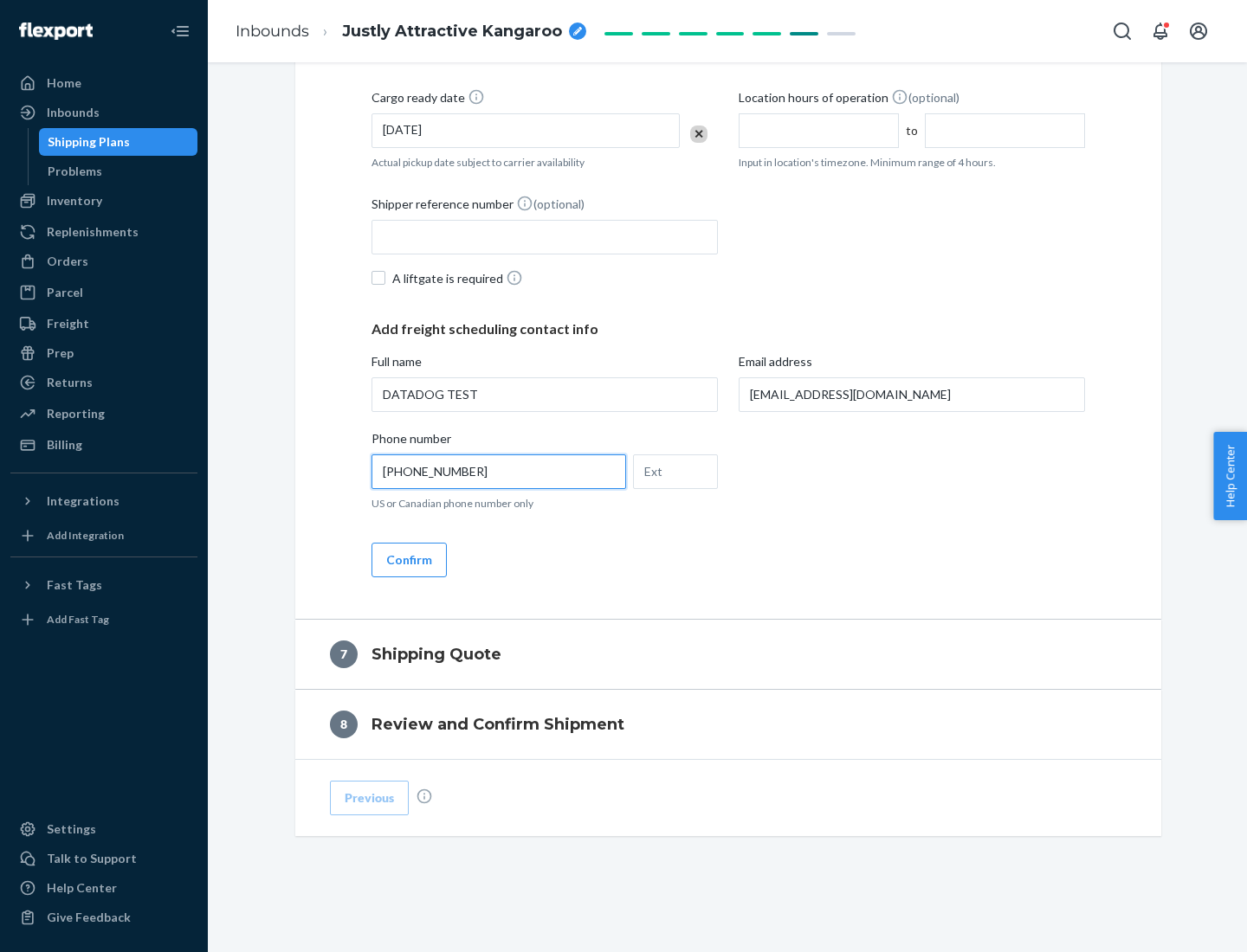
type input "[PHONE_NUMBER]"
click at [408, 559] on button "Confirm" at bounding box center [408, 559] width 76 height 34
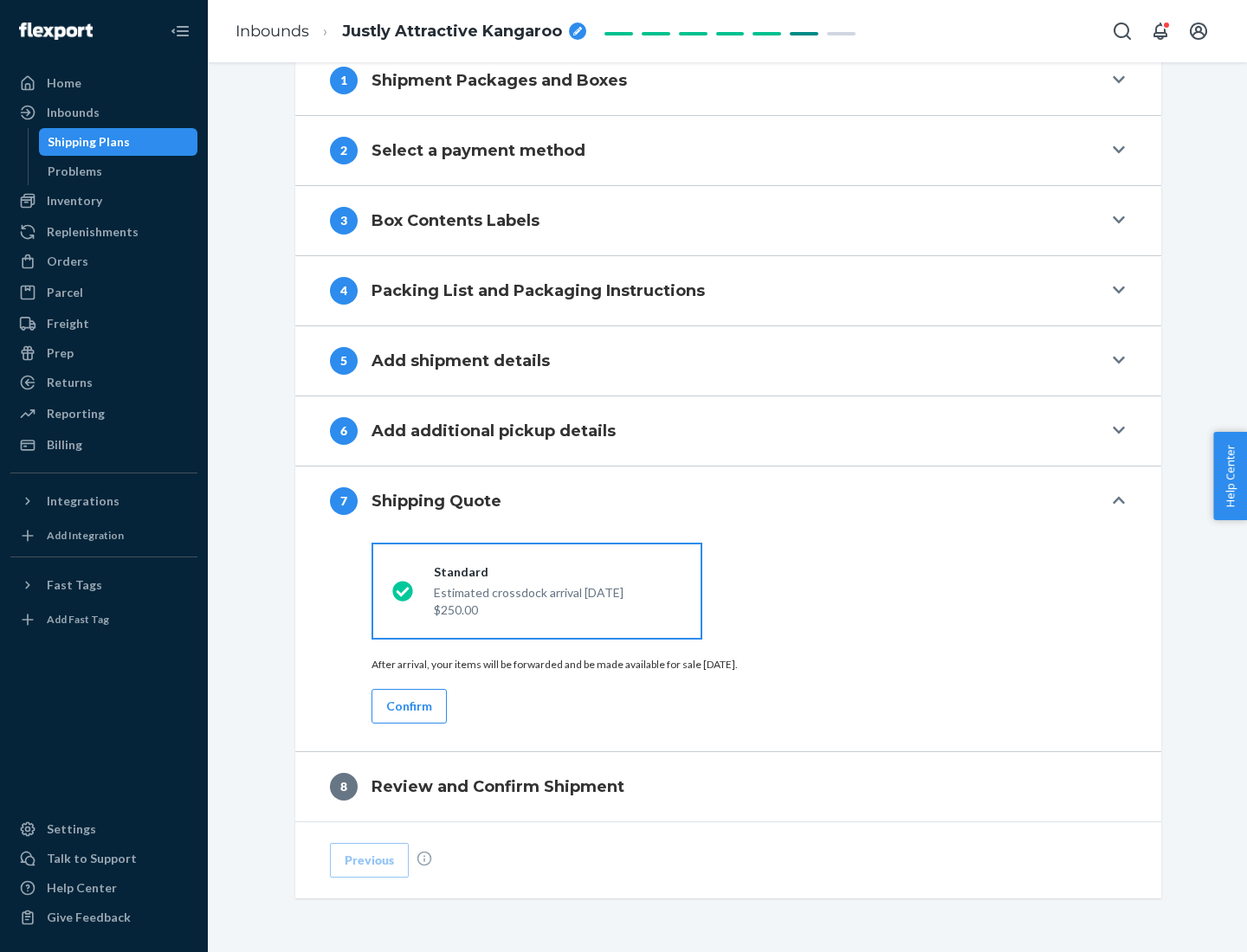
scroll to position [716, 0]
